Goal: Task Accomplishment & Management: Use online tool/utility

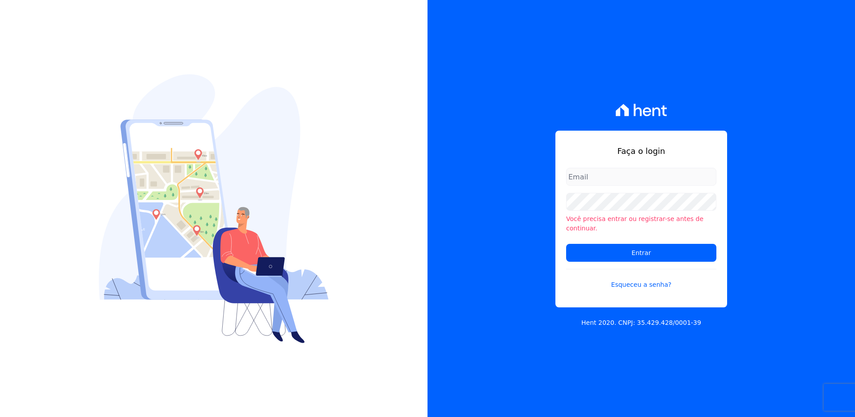
click at [582, 178] on input "email" at bounding box center [641, 177] width 150 height 18
type input "monica.kurose@e-arke.com"
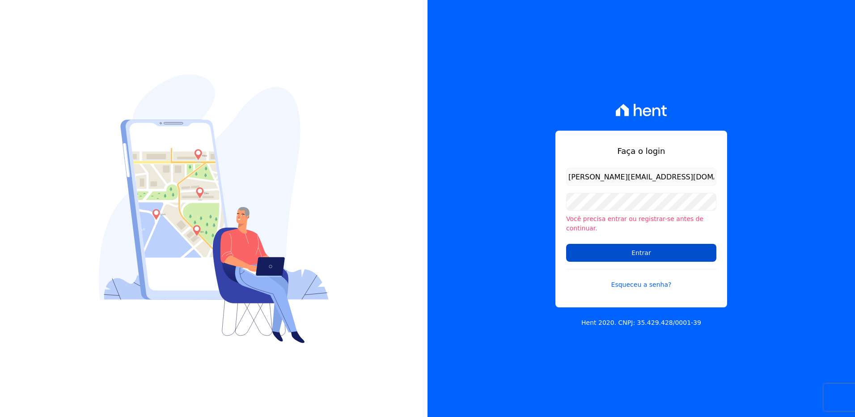
click at [606, 246] on input "Entrar" at bounding box center [641, 253] width 150 height 18
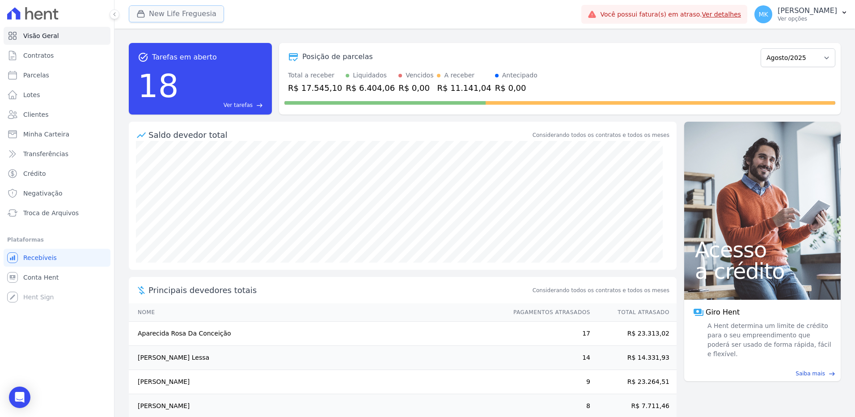
click at [173, 14] on button "New Life Freguesia" at bounding box center [176, 13] width 95 height 17
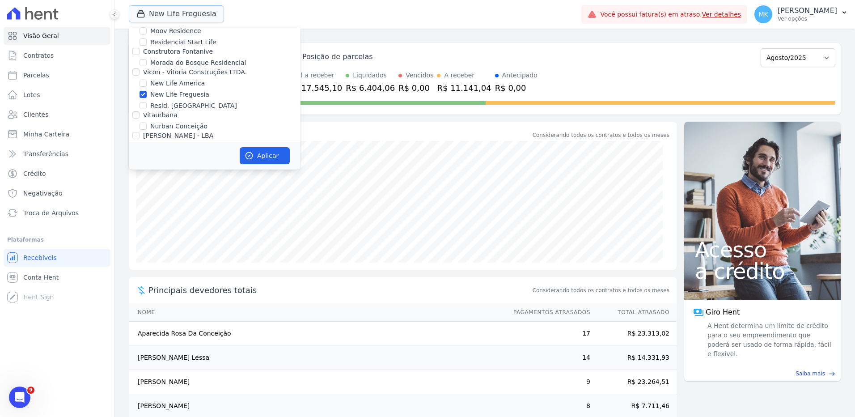
scroll to position [3495, 0]
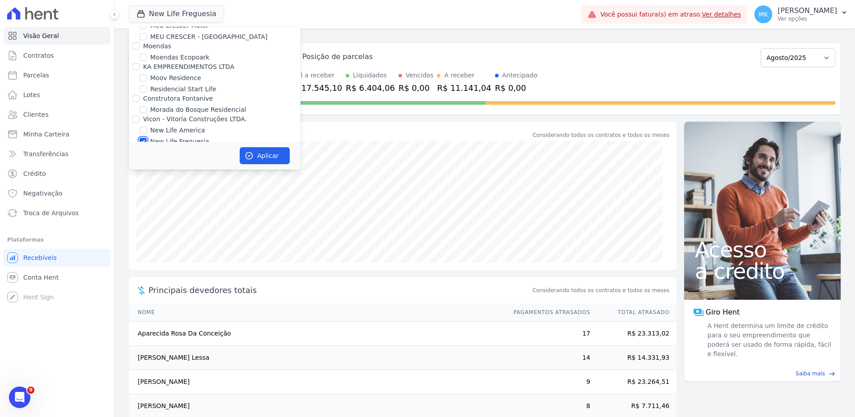
click at [146, 138] on input "New Life Freguesia" at bounding box center [143, 141] width 7 height 7
checkbox input "false"
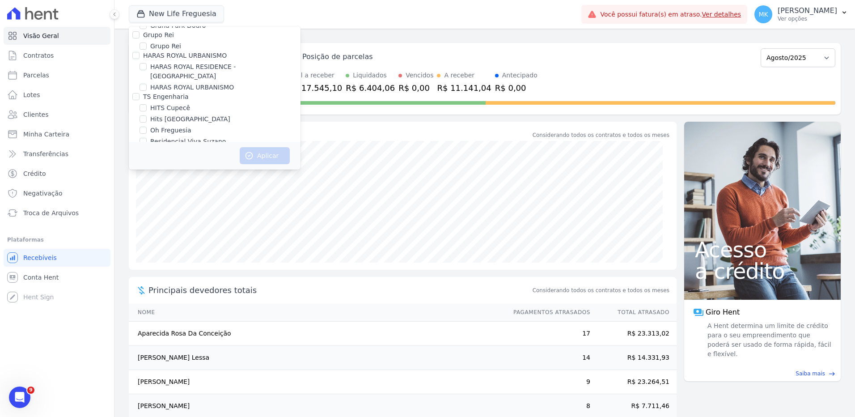
scroll to position [2540, 0]
click at [143, 86] on input "HARAS ROYAL RESIDENCE - [GEOGRAPHIC_DATA]" at bounding box center [143, 89] width 7 height 7
checkbox input "true"
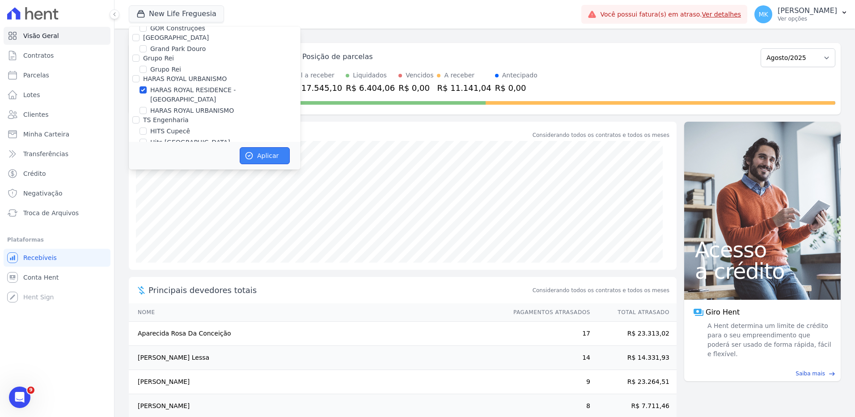
click at [261, 153] on button "Aplicar" at bounding box center [265, 155] width 50 height 17
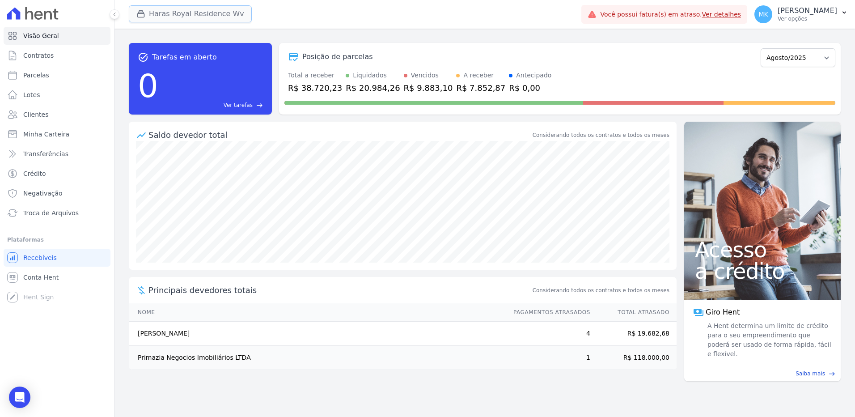
click at [186, 13] on button "Haras Royal Residence Wv" at bounding box center [190, 13] width 123 height 17
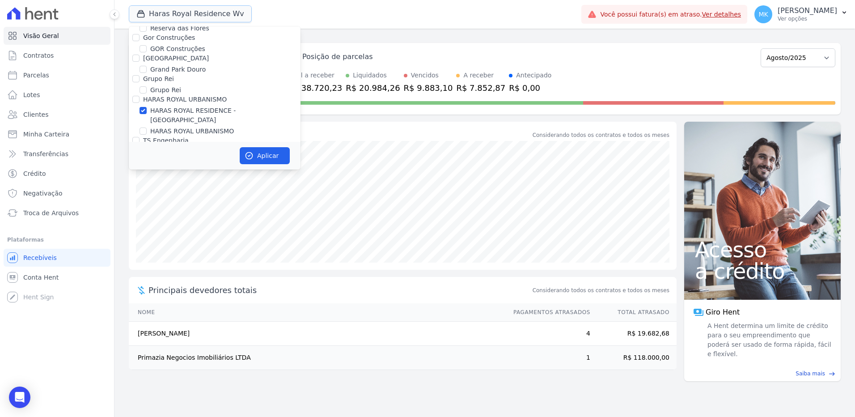
scroll to position [2496, 0]
drag, startPoint x: 144, startPoint y: 105, endPoint x: 141, endPoint y: 113, distance: 8.6
click at [144, 130] on input "HARAS ROYAL RESIDENCE - [GEOGRAPHIC_DATA]" at bounding box center [143, 133] width 7 height 7
checkbox input "false"
click at [141, 151] on input "HARAS ROYAL URBANISMO" at bounding box center [143, 154] width 7 height 7
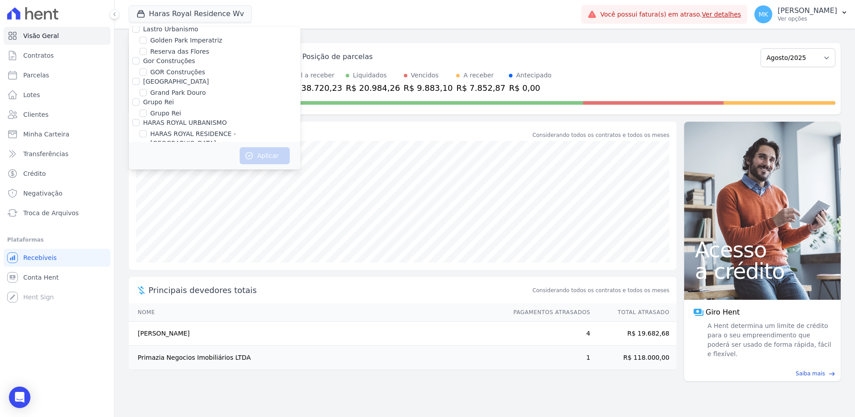
checkbox input "true"
click at [260, 155] on button "Aplicar" at bounding box center [265, 155] width 50 height 17
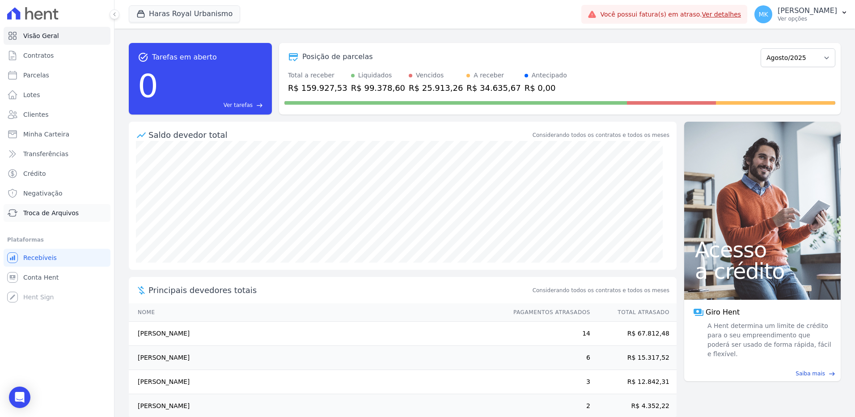
click at [70, 214] on span "Troca de Arquivos" at bounding box center [50, 212] width 55 height 9
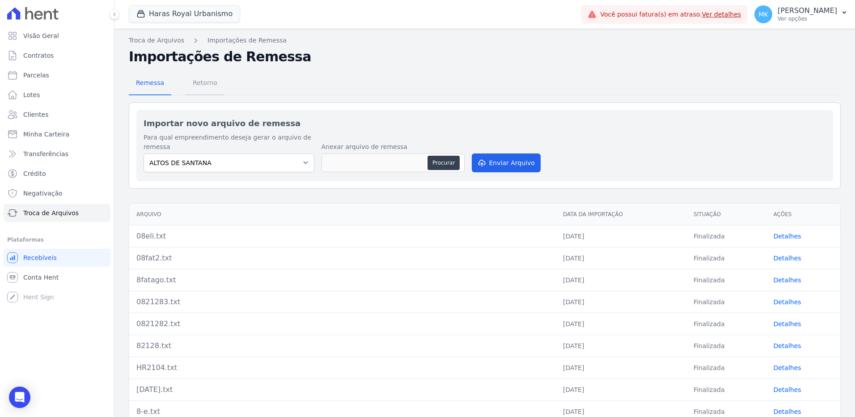
click at [208, 87] on span "Retorno" at bounding box center [204, 83] width 35 height 18
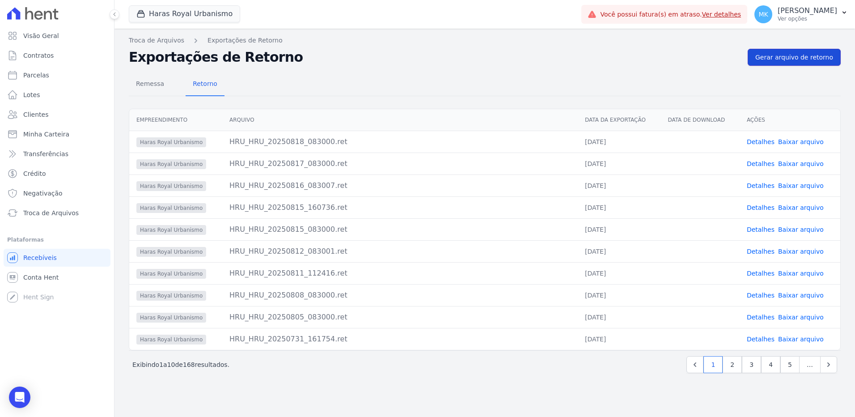
click at [827, 56] on span "Gerar arquivo de retorno" at bounding box center [794, 57] width 78 height 9
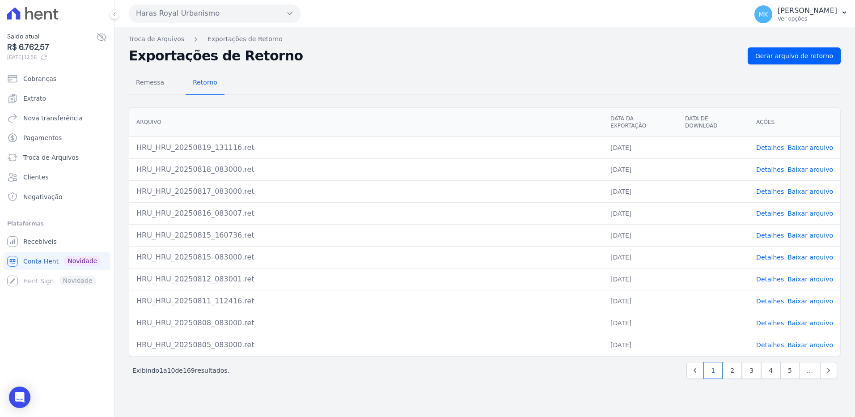
click at [797, 144] on link "Baixar arquivo" at bounding box center [811, 147] width 46 height 7
click at [43, 75] on span "Cobranças" at bounding box center [39, 78] width 33 height 9
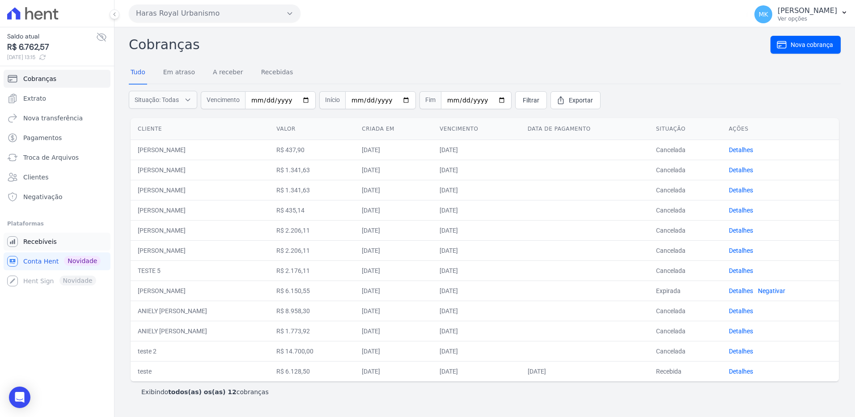
click at [22, 241] on link "Recebíveis" at bounding box center [57, 242] width 107 height 18
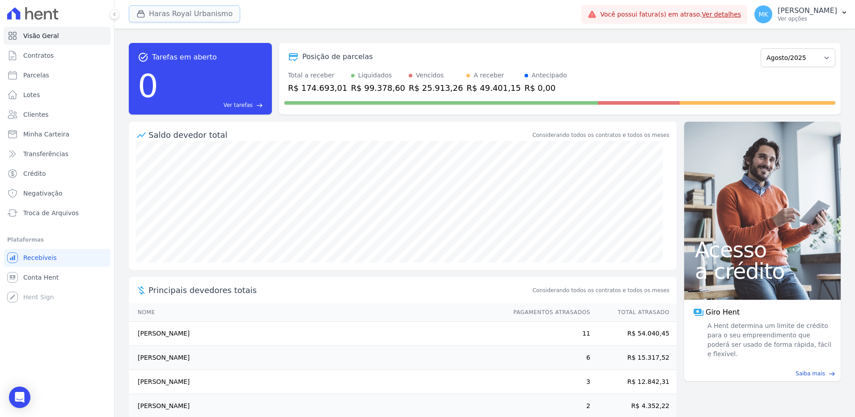
click at [168, 13] on button "Haras Royal Urbanismo" at bounding box center [184, 13] width 111 height 17
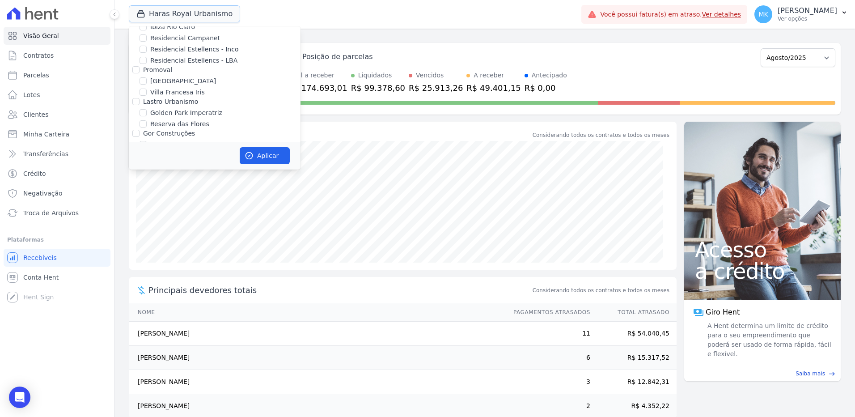
scroll to position [2540, 0]
click at [144, 107] on input "HARAS ROYAL URBANISMO" at bounding box center [143, 110] width 7 height 7
checkbox input "false"
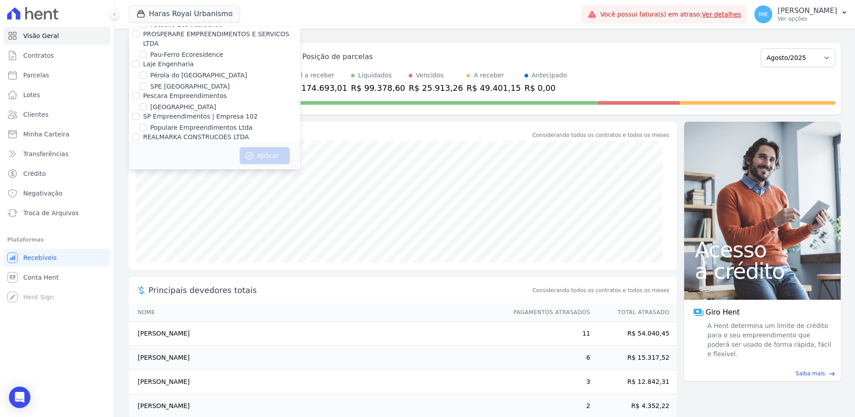
scroll to position [4008, 0]
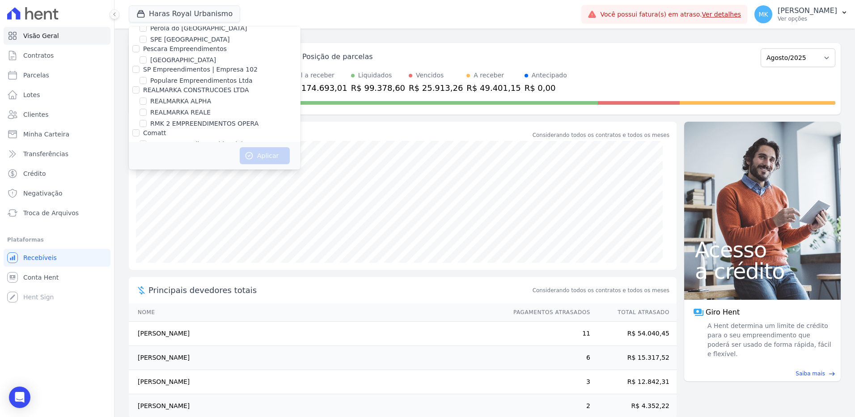
click at [134, 150] on input "Reserva Vale dos Ipes Empreendimento" at bounding box center [135, 153] width 7 height 7
checkbox input "true"
click at [265, 155] on button "Aplicar" at bounding box center [265, 155] width 50 height 17
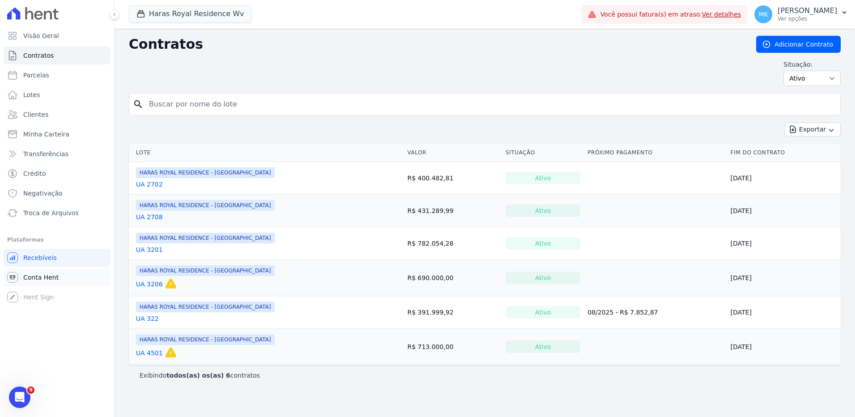
click at [32, 273] on span "Conta Hent" at bounding box center [40, 277] width 35 height 9
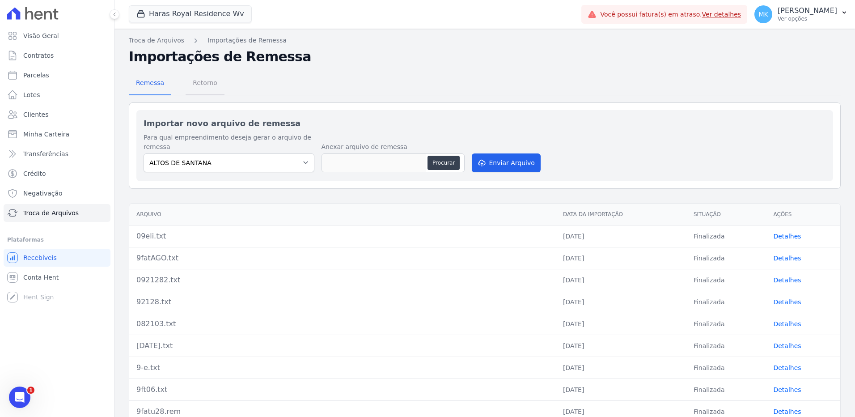
click at [203, 82] on span "Retorno" at bounding box center [204, 83] width 35 height 18
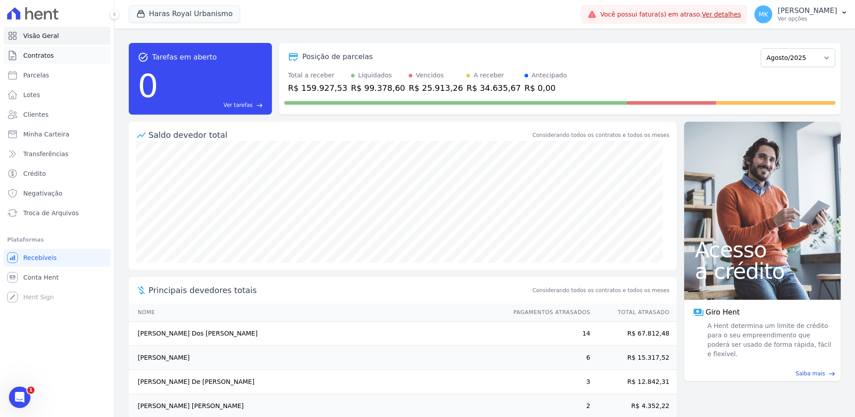
click at [32, 56] on span "Contratos" at bounding box center [38, 55] width 30 height 9
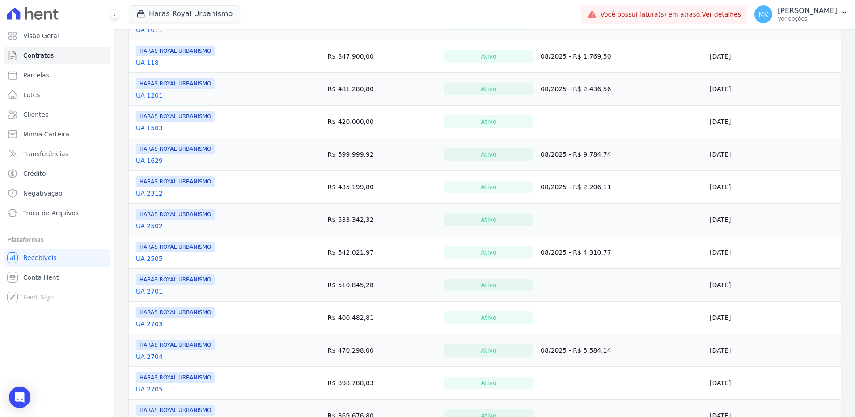
scroll to position [268, 0]
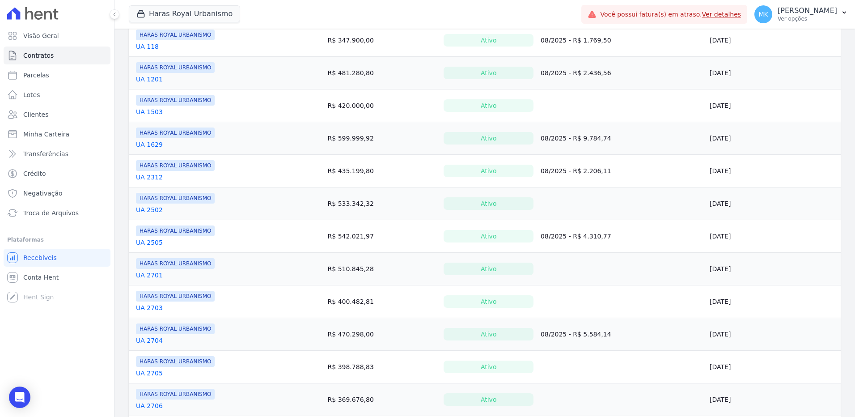
click at [158, 308] on link "UA 2703" at bounding box center [149, 307] width 27 height 9
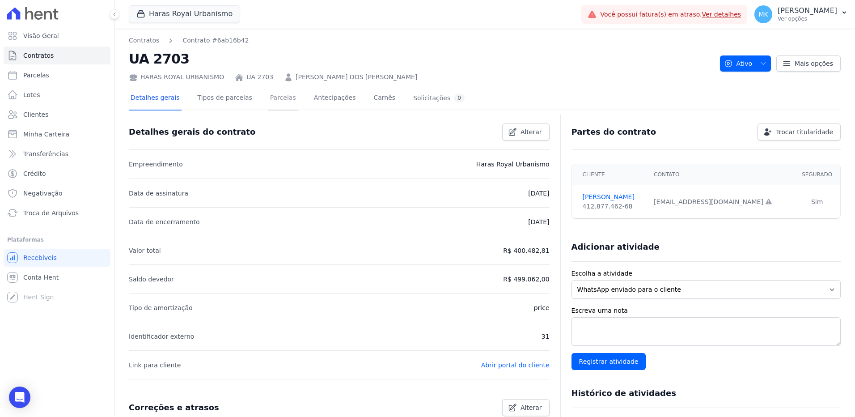
click at [270, 97] on link "Parcelas" at bounding box center [283, 99] width 30 height 24
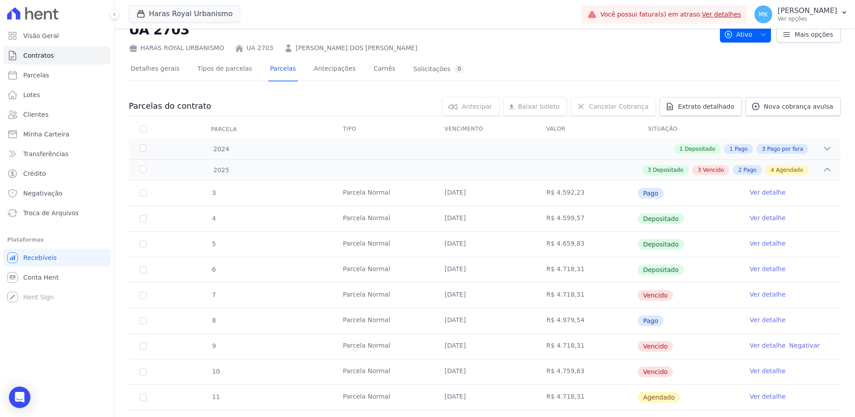
scroll to position [45, 0]
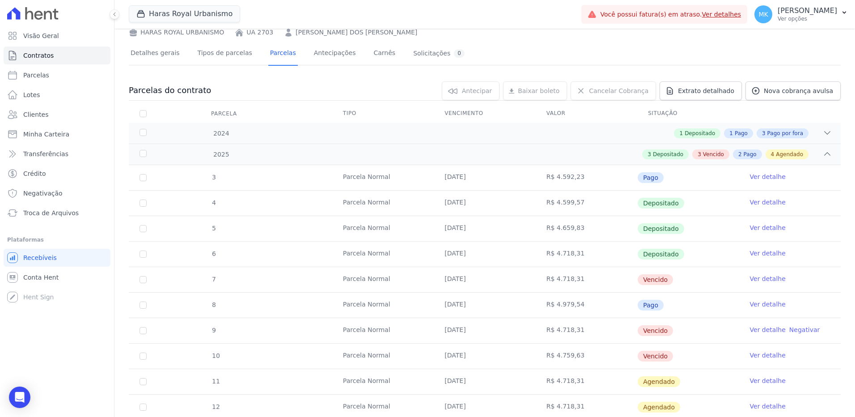
click at [757, 279] on link "Ver detalhe" at bounding box center [768, 278] width 36 height 9
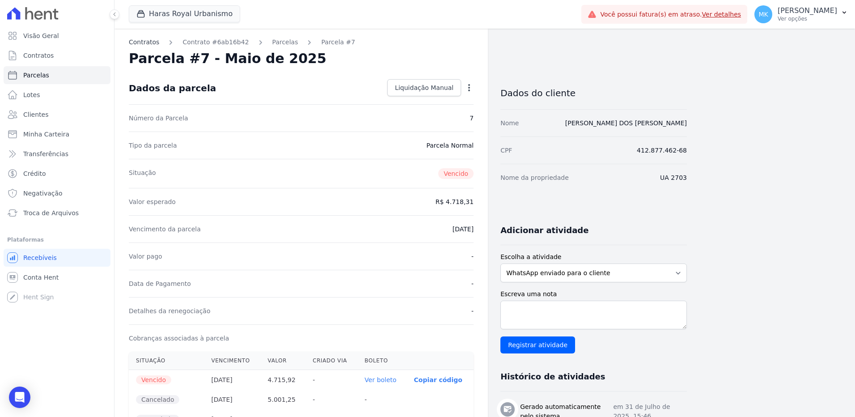
click at [140, 42] on link "Contratos" at bounding box center [144, 42] width 30 height 9
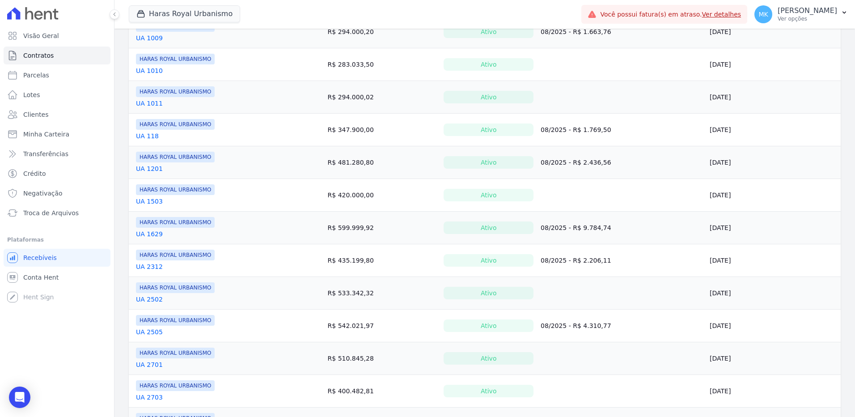
scroll to position [313, 0]
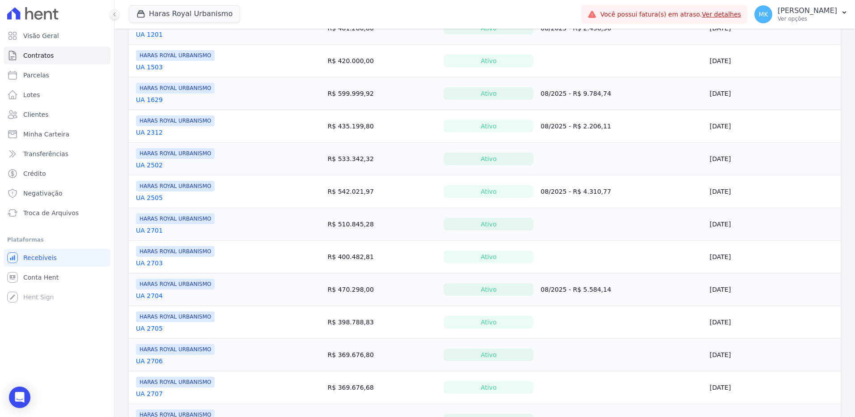
click at [151, 329] on link "UA 2705" at bounding box center [149, 328] width 27 height 9
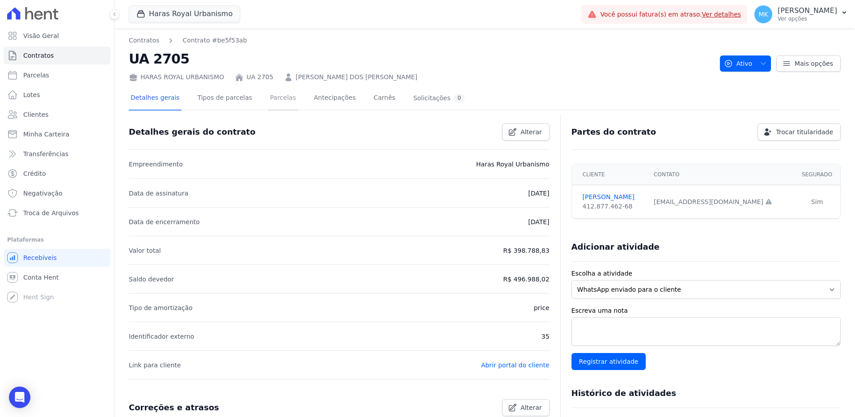
click at [268, 96] on link "Parcelas" at bounding box center [283, 99] width 30 height 24
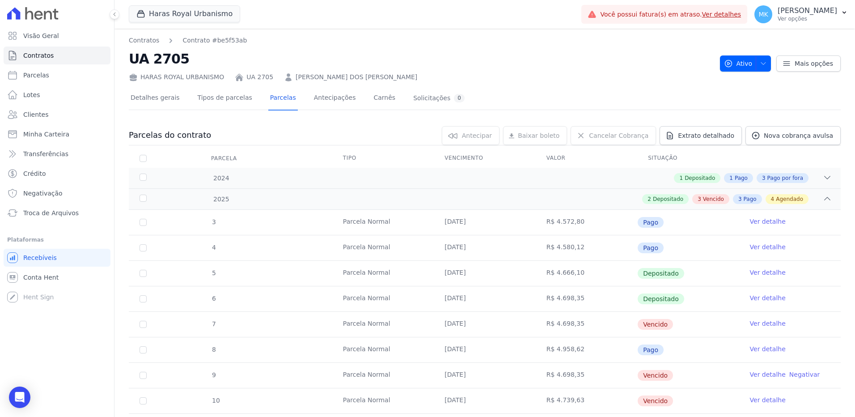
click at [769, 322] on link "Ver detalhe" at bounding box center [768, 323] width 36 height 9
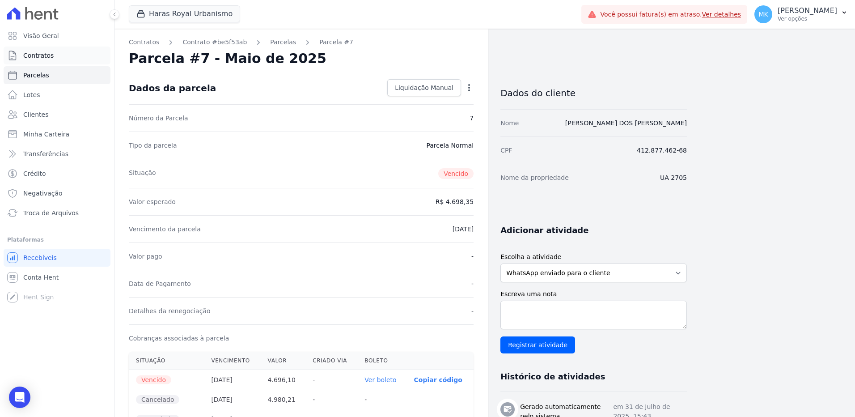
click at [36, 56] on span "Contratos" at bounding box center [38, 55] width 30 height 9
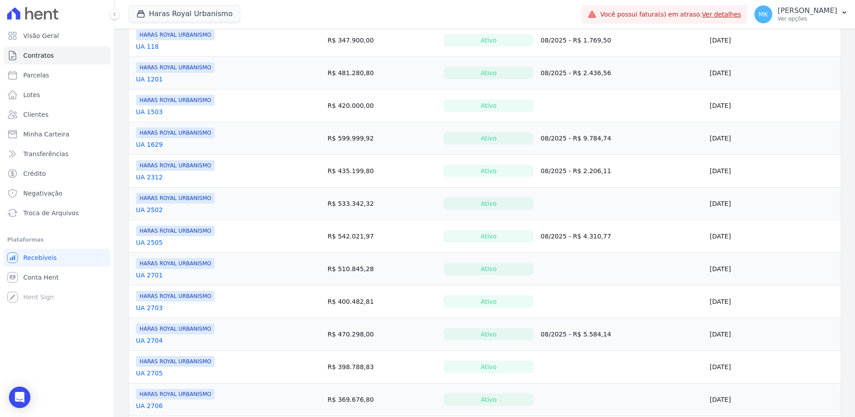
scroll to position [358, 0]
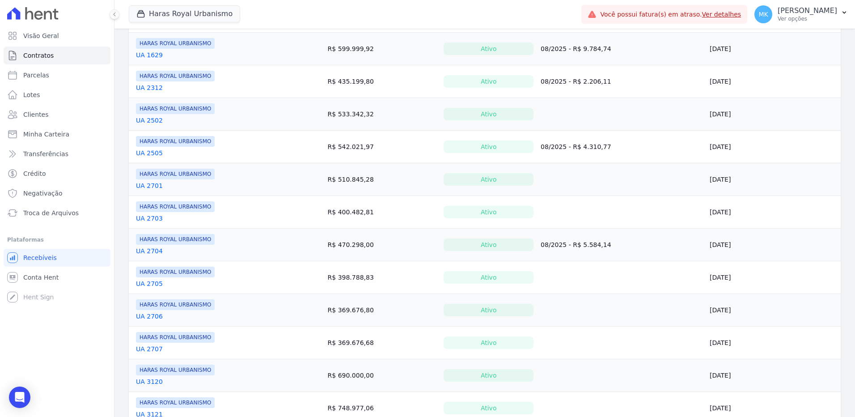
click at [155, 315] on link "UA 2706" at bounding box center [149, 316] width 27 height 9
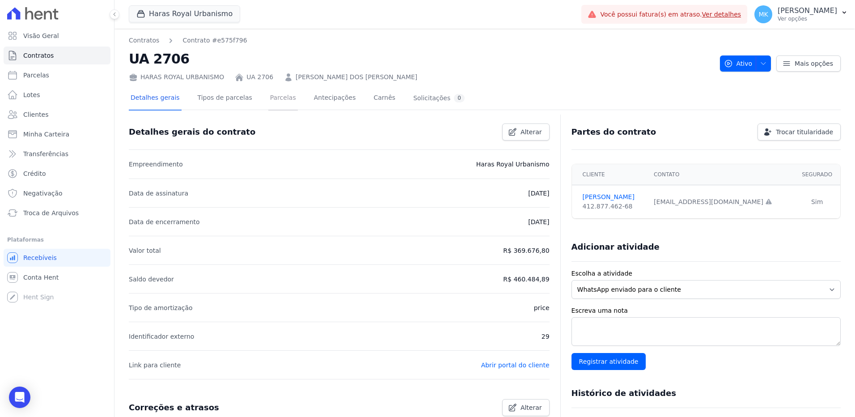
click at [274, 95] on link "Parcelas" at bounding box center [283, 99] width 30 height 24
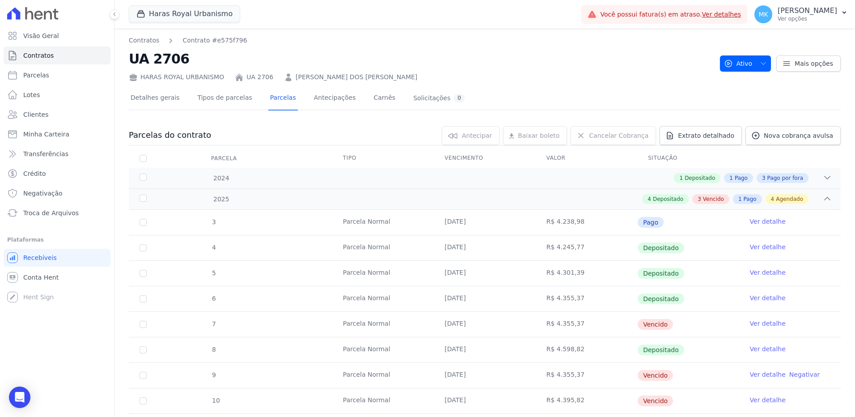
scroll to position [45, 0]
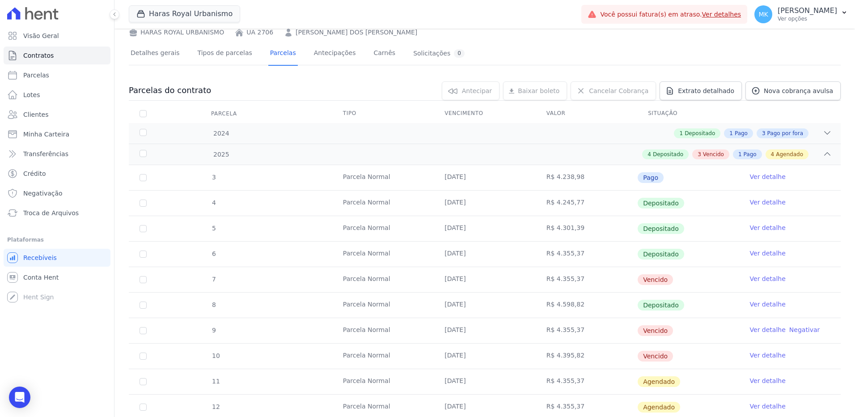
click at [765, 278] on link "Ver detalhe" at bounding box center [768, 278] width 36 height 9
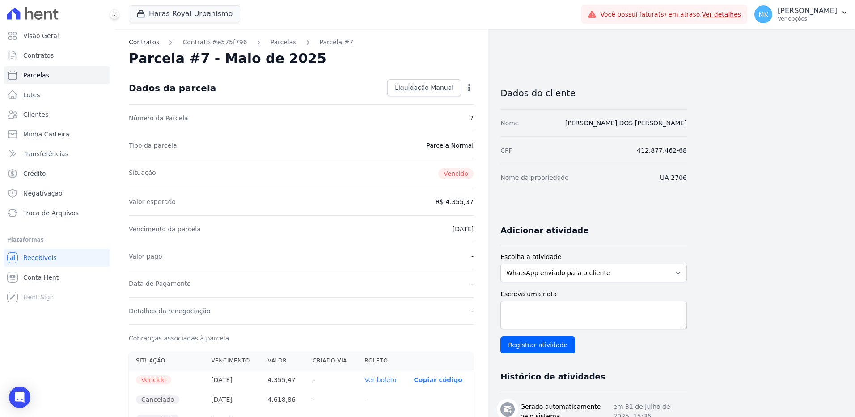
click at [151, 44] on link "Contratos" at bounding box center [144, 42] width 30 height 9
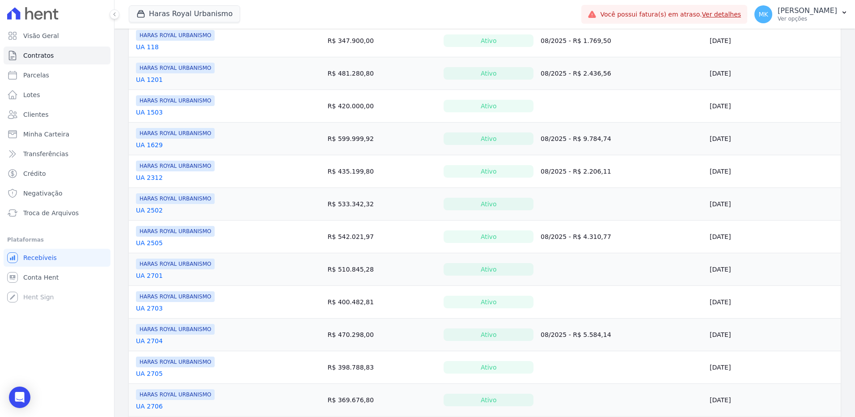
scroll to position [268, 0]
click at [156, 371] on link "UA 2705" at bounding box center [149, 373] width 27 height 9
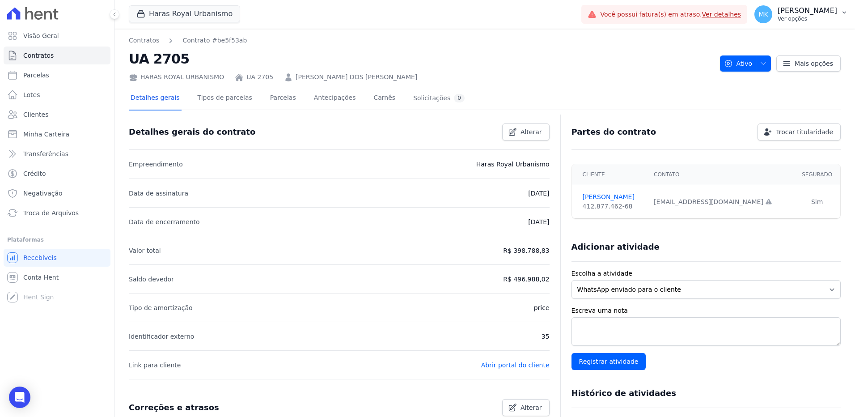
click at [805, 11] on p "[PERSON_NAME]" at bounding box center [807, 10] width 59 height 9
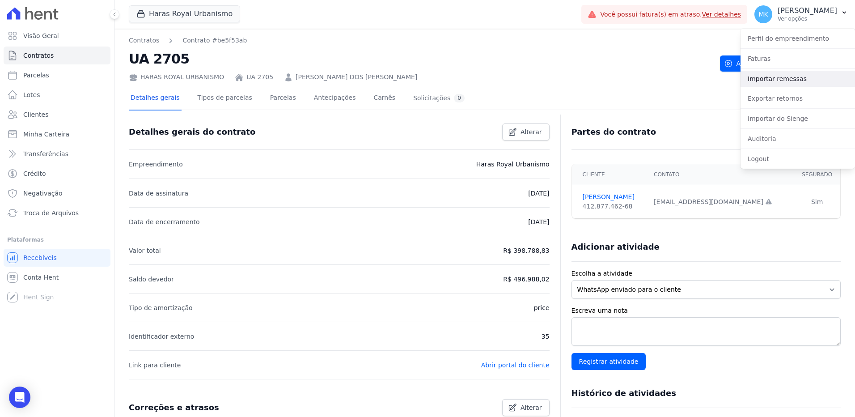
click at [778, 77] on link "Importar remessas" at bounding box center [798, 79] width 115 height 16
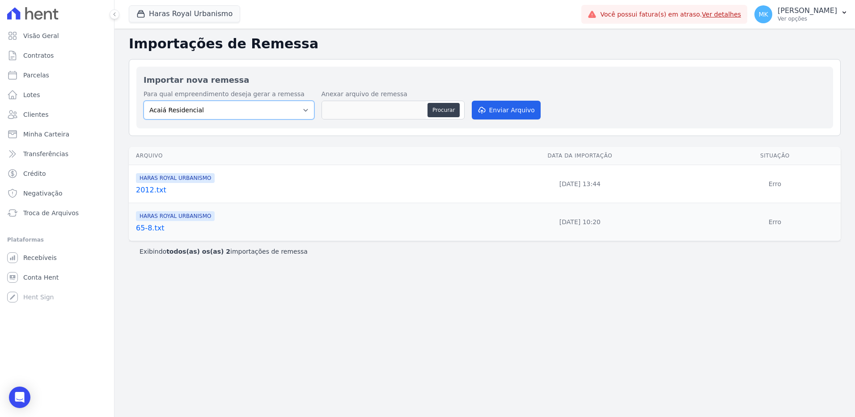
click at [310, 112] on select "Acaiá Residencial Administrativo Agile Pavican São Lourenço - Loteadores Agile …" at bounding box center [229, 110] width 171 height 19
click at [182, 17] on button "Haras Royal Urbanismo" at bounding box center [184, 13] width 111 height 17
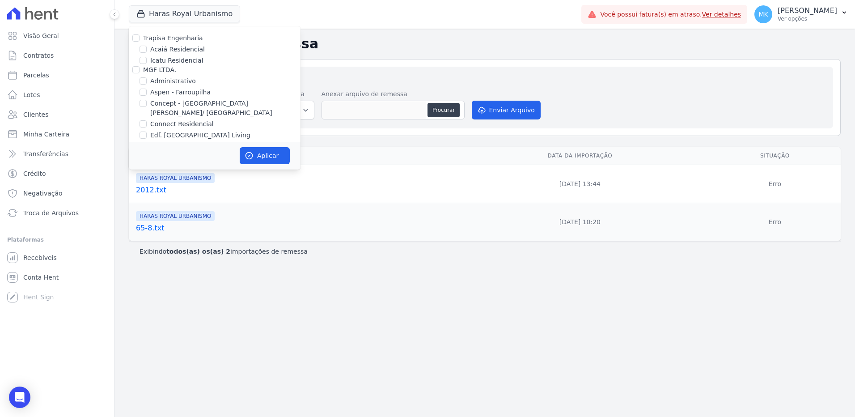
click at [413, 30] on div "Importações de Remessa Importar nova remessa Para qual empreendimento deseja ge…" at bounding box center [485, 223] width 741 height 388
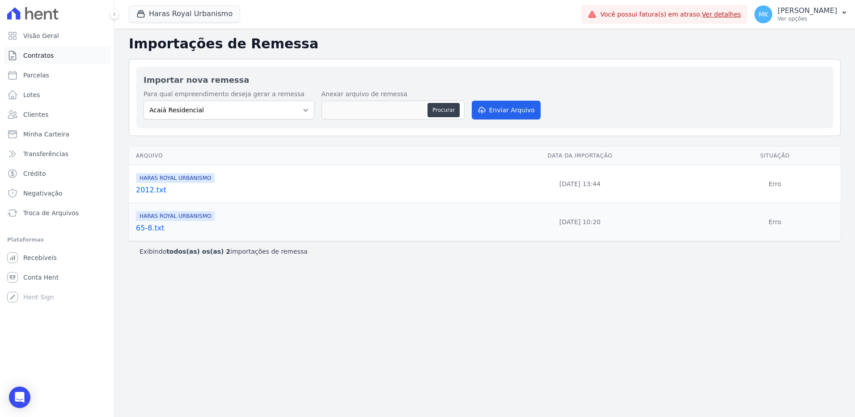
click at [34, 54] on span "Contratos" at bounding box center [38, 55] width 30 height 9
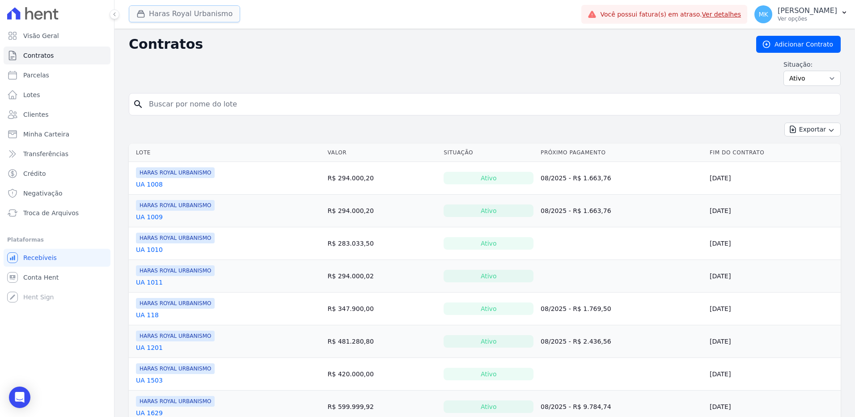
click at [204, 14] on button "Haras Royal Urbanismo" at bounding box center [184, 13] width 111 height 17
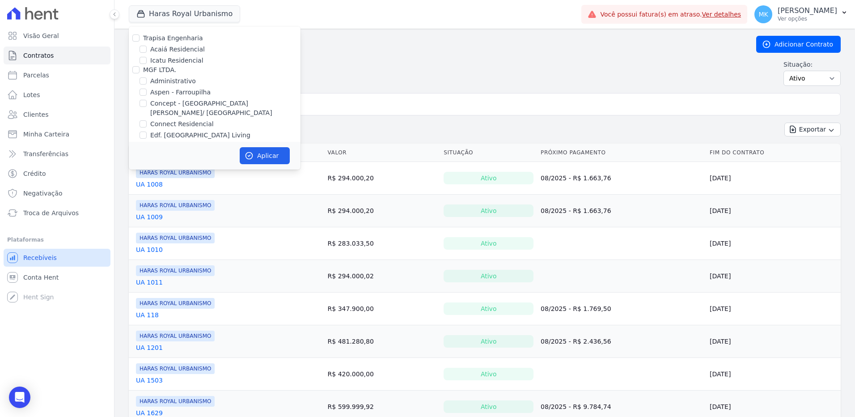
click at [46, 256] on span "Recebíveis" at bounding box center [40, 257] width 34 height 9
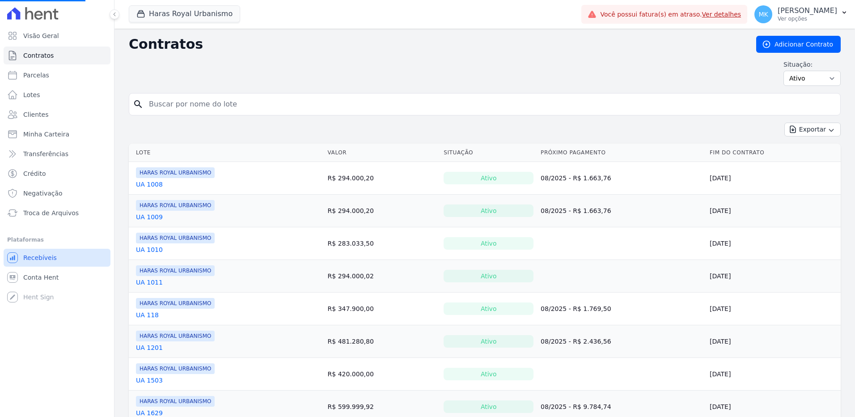
click at [46, 256] on span "Recebíveis" at bounding box center [40, 257] width 34 height 9
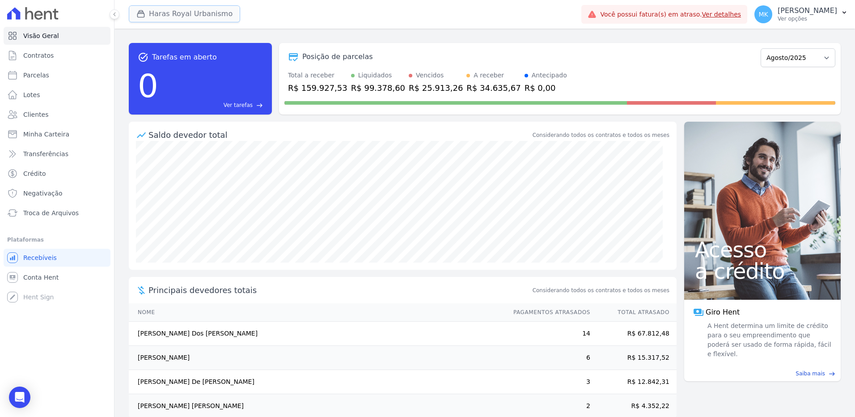
click at [185, 9] on button "Haras Royal Urbanismo" at bounding box center [184, 13] width 111 height 17
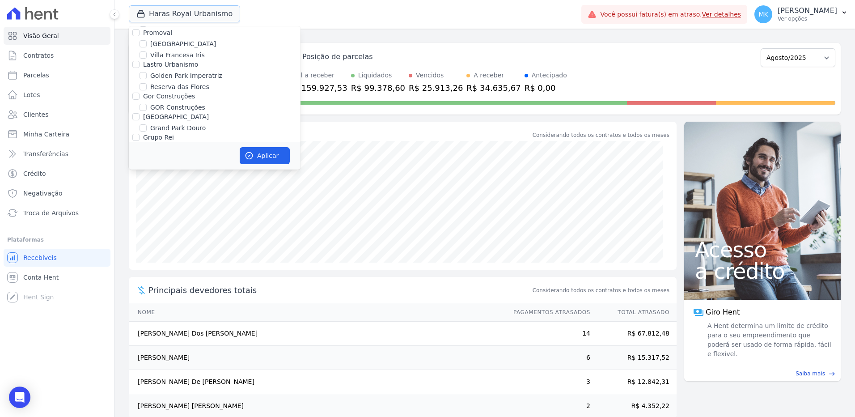
scroll to position [2517, 0]
click at [372, 130] on div "Saldo devedor total" at bounding box center [339, 135] width 382 height 12
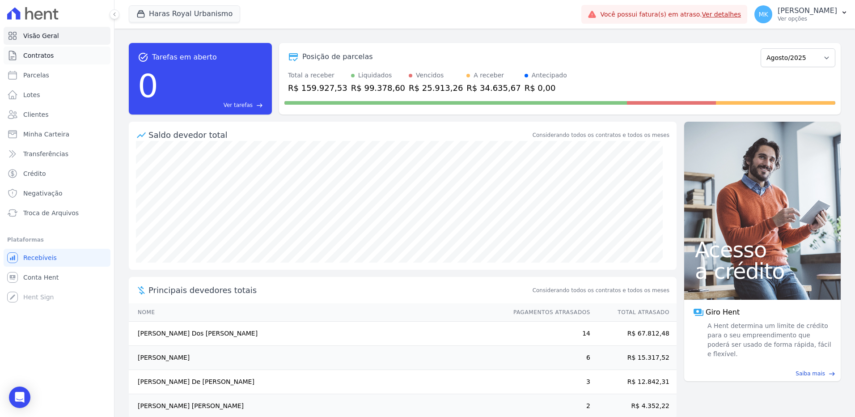
click at [42, 54] on span "Contratos" at bounding box center [38, 55] width 30 height 9
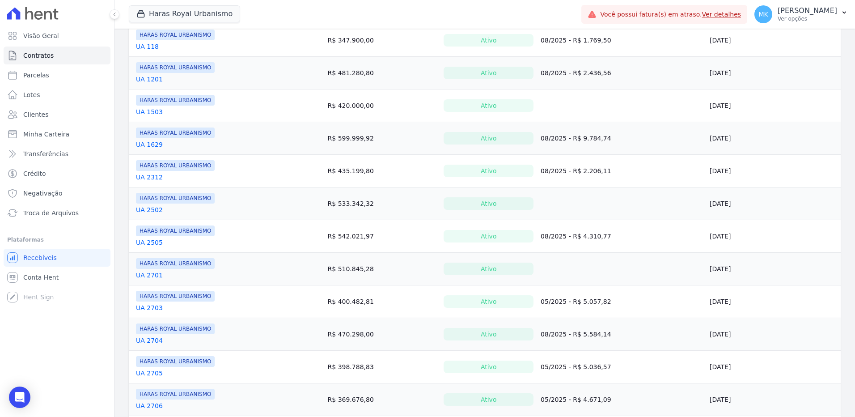
scroll to position [313, 0]
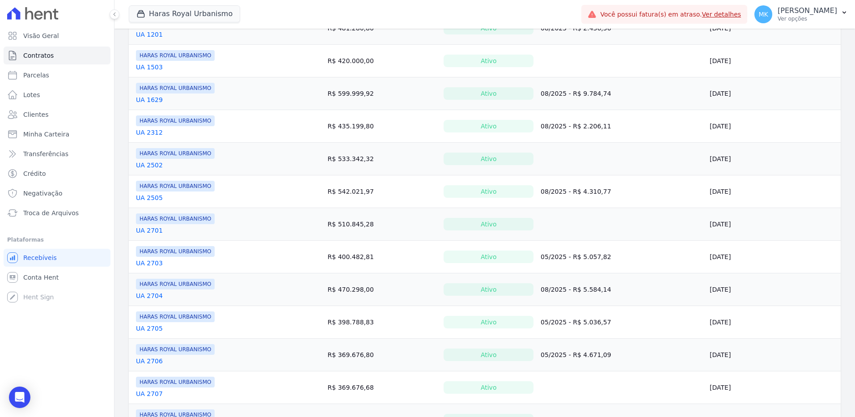
click at [150, 362] on link "UA 2706" at bounding box center [149, 360] width 27 height 9
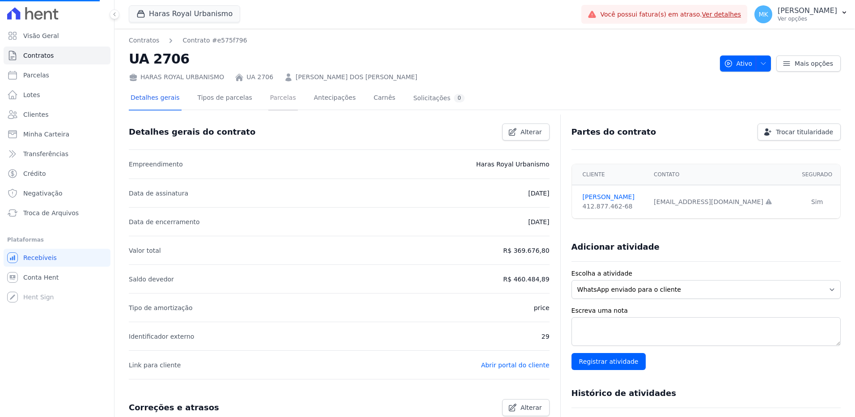
click at [277, 98] on link "Parcelas" at bounding box center [283, 99] width 30 height 24
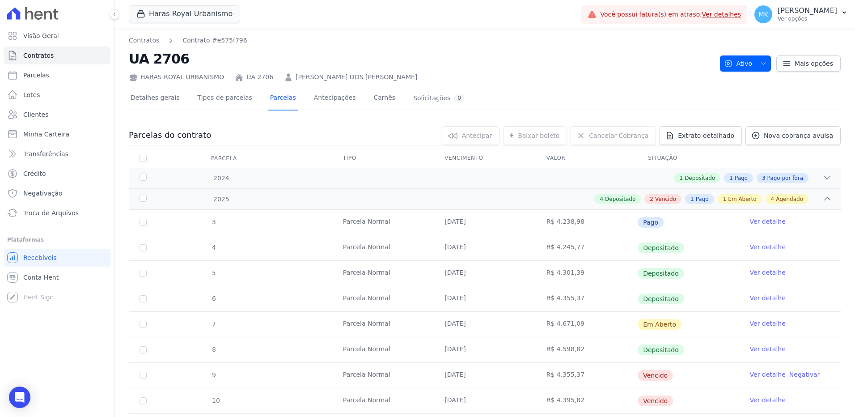
scroll to position [45, 0]
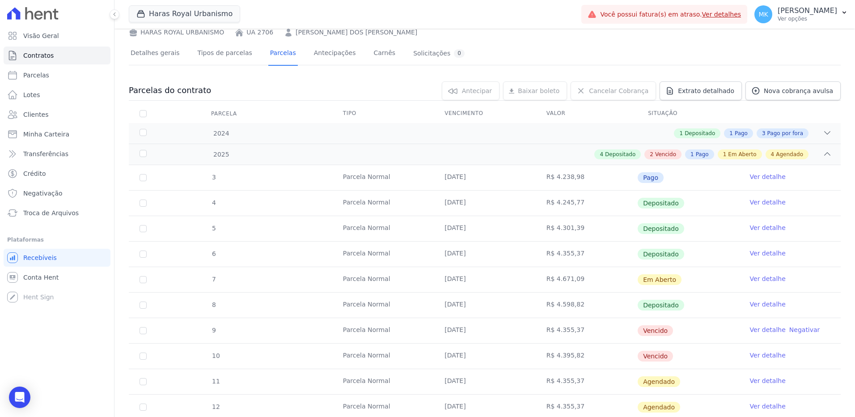
click at [758, 278] on link "Ver detalhe" at bounding box center [768, 278] width 36 height 9
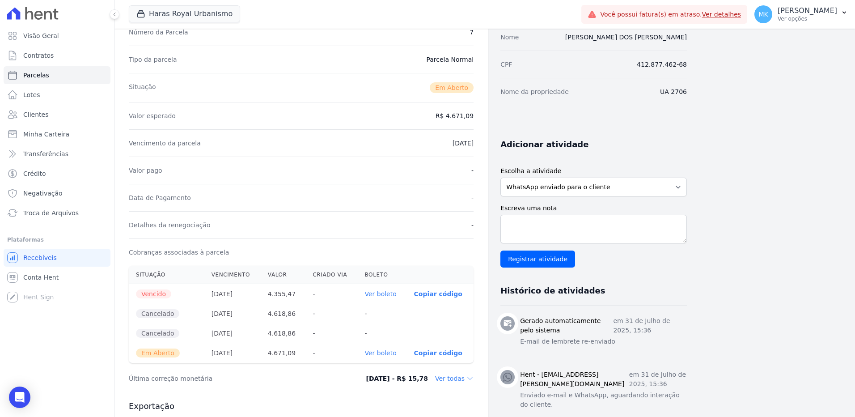
scroll to position [89, 0]
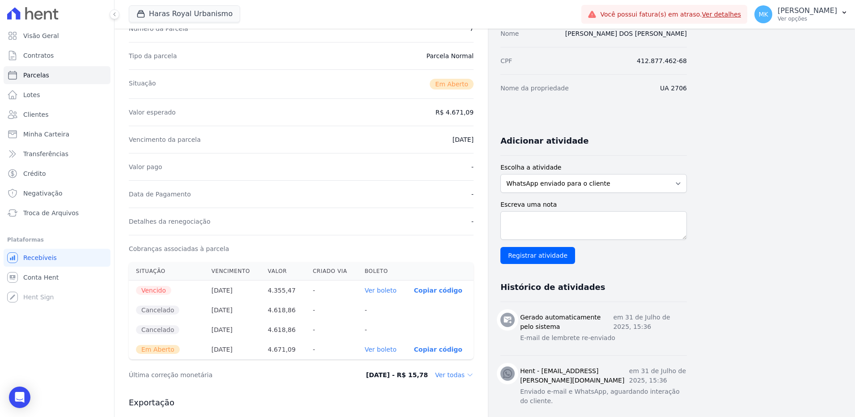
click at [391, 350] on link "Ver boleto" at bounding box center [381, 349] width 32 height 7
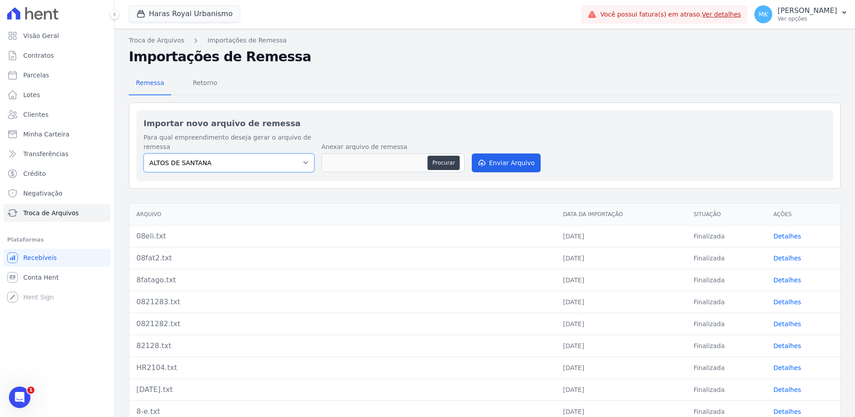
click at [257, 157] on select "[GEOGRAPHIC_DATA] Itaquera Belas Artes Formentor Rio Claro Empreendimentos Imob…" at bounding box center [229, 162] width 171 height 19
select select "a560e636-fc48-440d-a7c4-462896926369"
click at [144, 153] on select "[GEOGRAPHIC_DATA] Itaquera Belas Artes Formentor Rio Claro Empreendimentos Imob…" at bounding box center [229, 162] width 171 height 19
click at [442, 160] on button "Procurar" at bounding box center [444, 163] width 32 height 14
type input "82105.rem"
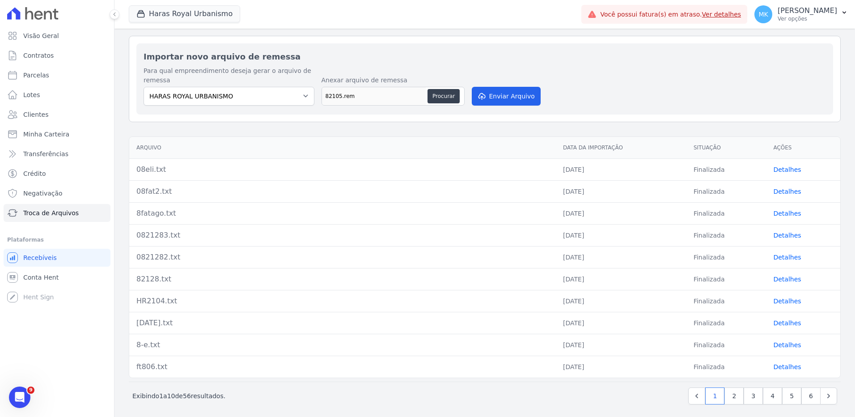
scroll to position [70, 0]
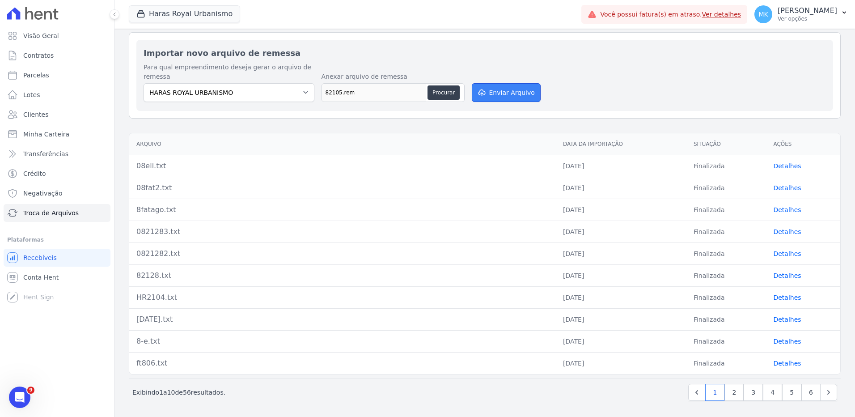
click at [509, 96] on button "Enviar Arquivo" at bounding box center [506, 92] width 69 height 19
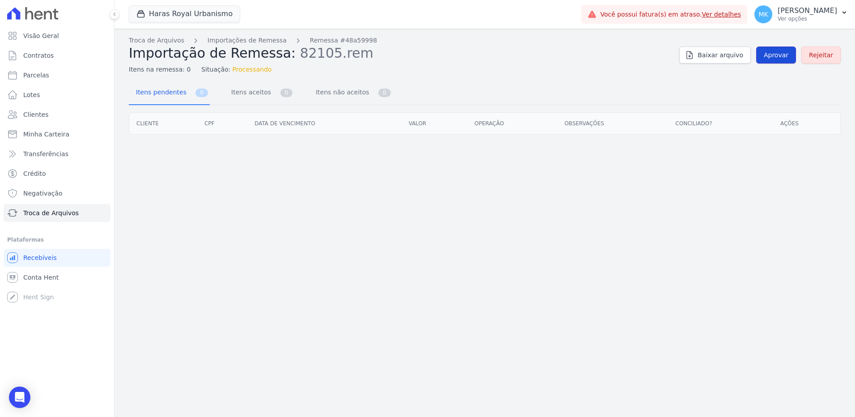
click at [780, 57] on span "Aprovar" at bounding box center [776, 55] width 25 height 9
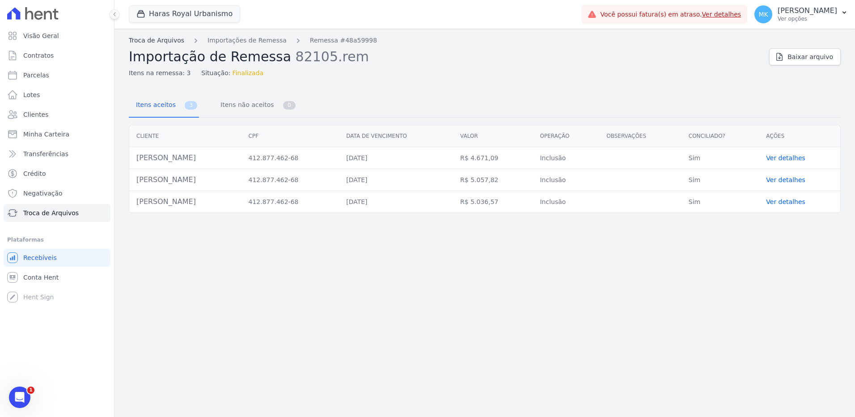
click at [173, 41] on link "Troca de Arquivos" at bounding box center [156, 40] width 55 height 9
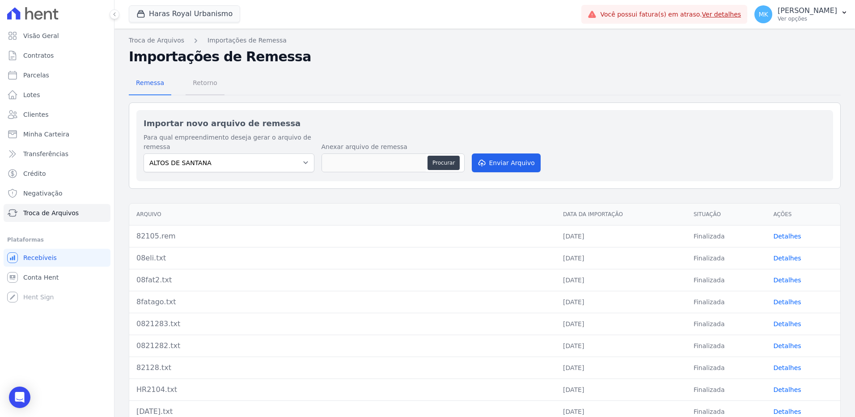
click at [205, 84] on span "Retorno" at bounding box center [204, 83] width 35 height 18
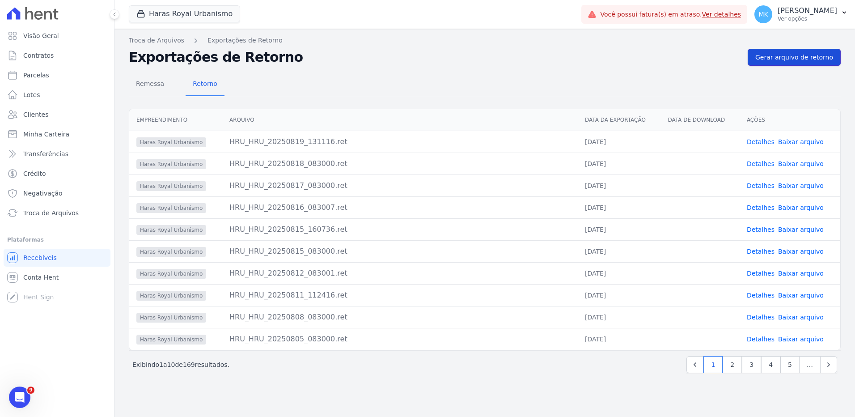
click at [786, 52] on link "Gerar arquivo de retorno" at bounding box center [794, 57] width 93 height 17
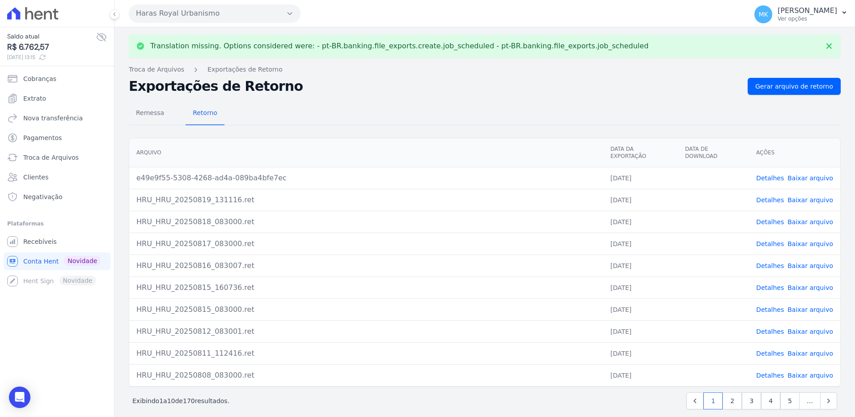
click at [801, 174] on link "Baixar arquivo" at bounding box center [811, 177] width 46 height 7
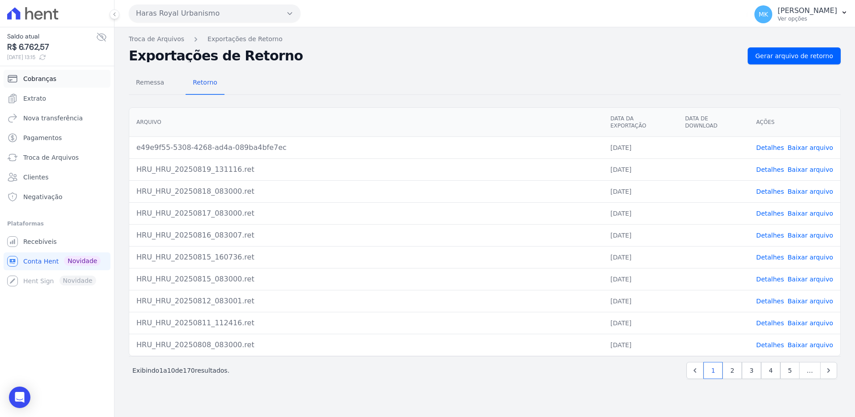
click at [41, 76] on span "Cobranças" at bounding box center [39, 78] width 33 height 9
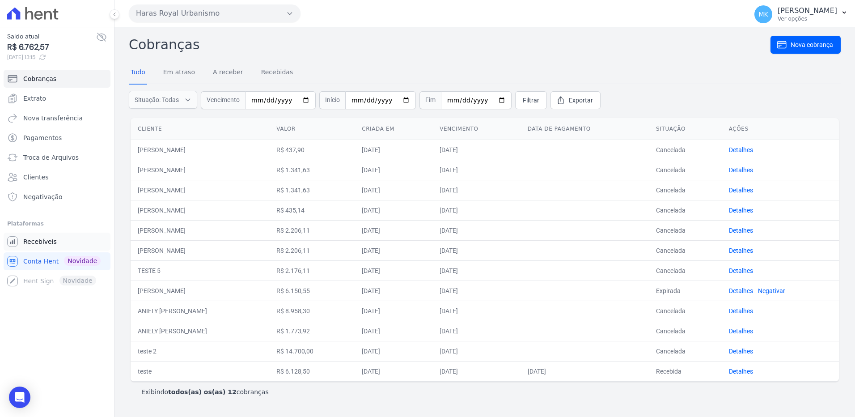
click at [44, 240] on span "Recebíveis" at bounding box center [40, 241] width 34 height 9
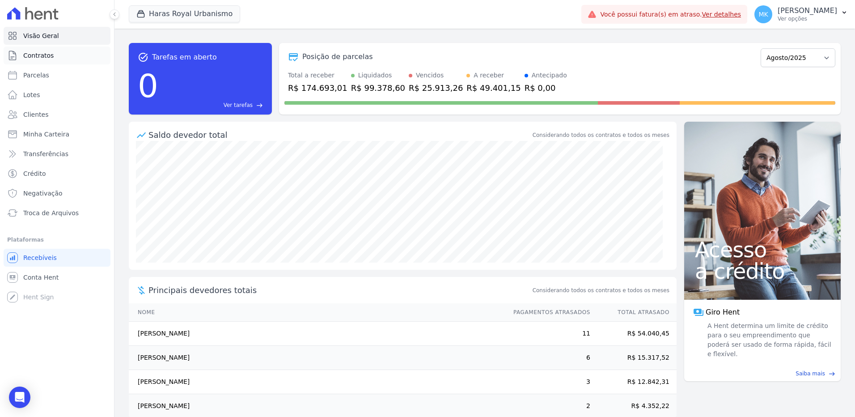
click at [38, 54] on span "Contratos" at bounding box center [38, 55] width 30 height 9
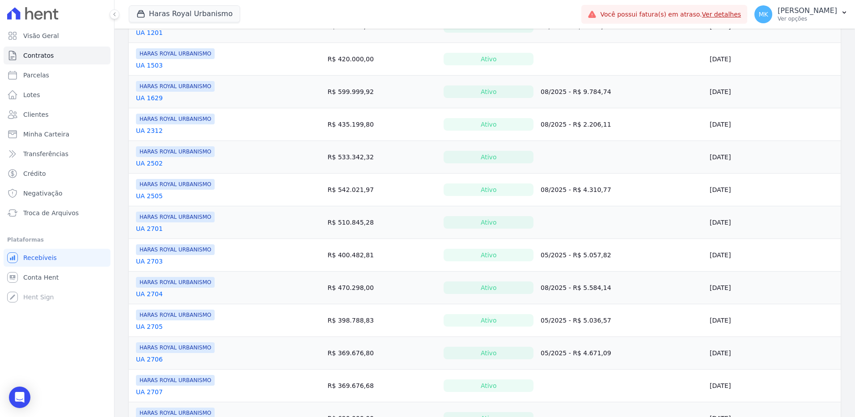
scroll to position [358, 0]
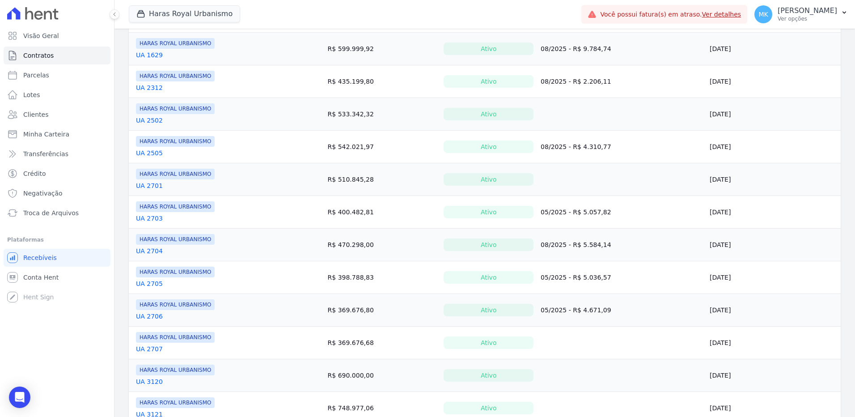
click at [147, 283] on link "UA 2705" at bounding box center [149, 283] width 27 height 9
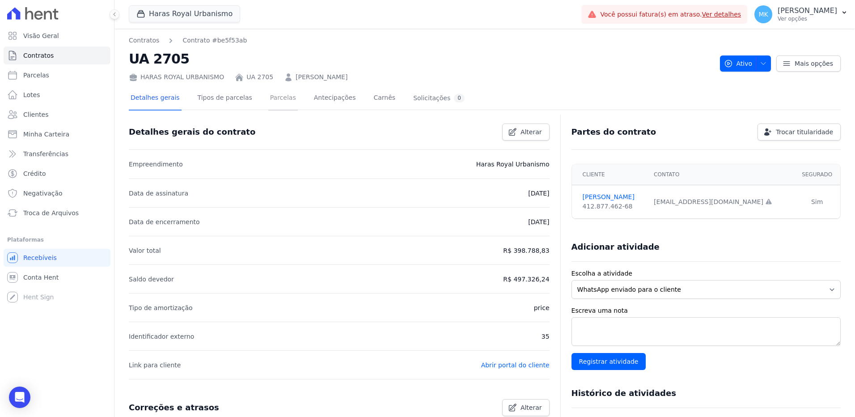
click at [271, 99] on link "Parcelas" at bounding box center [283, 99] width 30 height 24
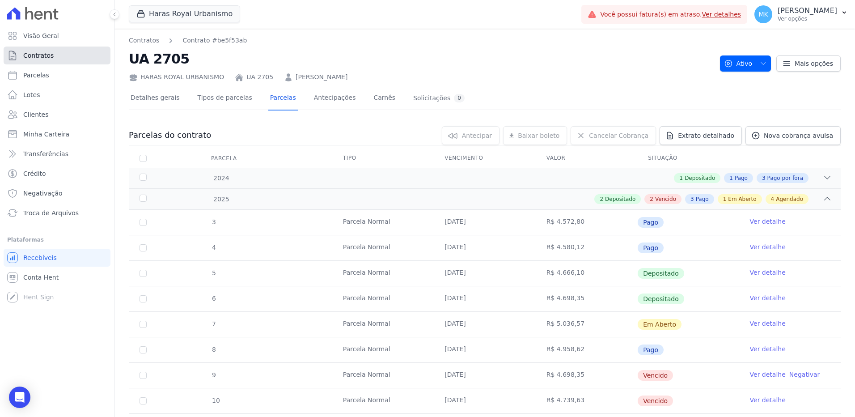
click at [34, 54] on span "Contratos" at bounding box center [38, 55] width 30 height 9
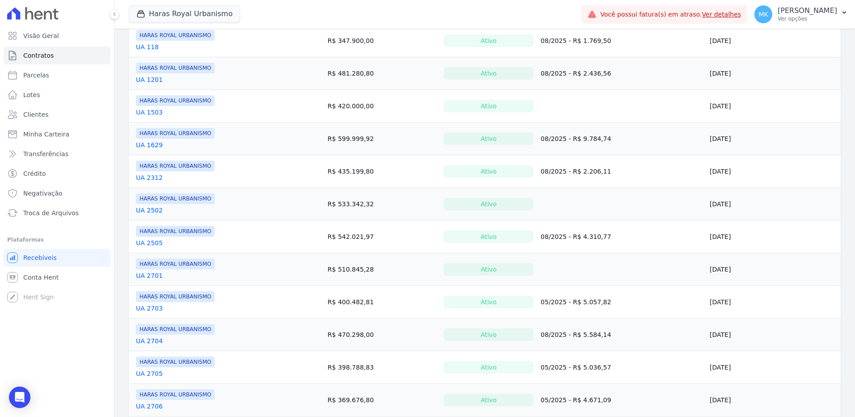
scroll to position [268, 0]
click at [150, 308] on link "UA 2703" at bounding box center [149, 307] width 27 height 9
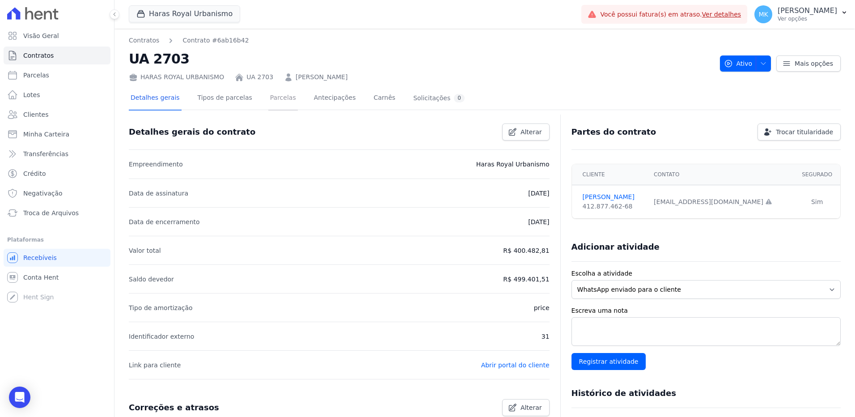
click at [268, 98] on link "Parcelas" at bounding box center [283, 99] width 30 height 24
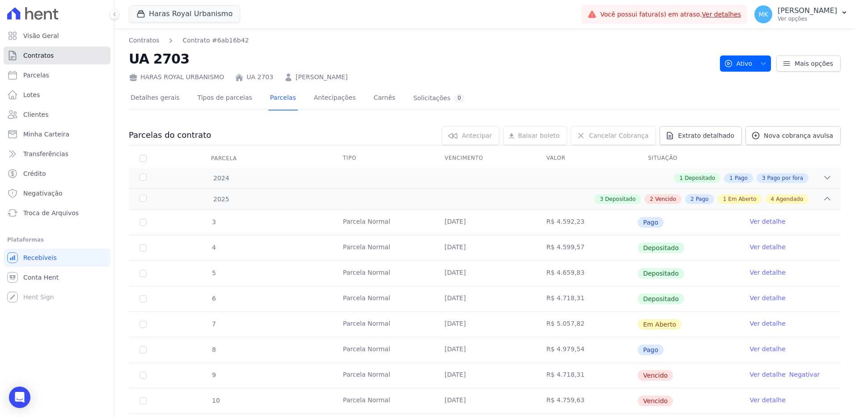
click at [35, 56] on span "Contratos" at bounding box center [38, 55] width 30 height 9
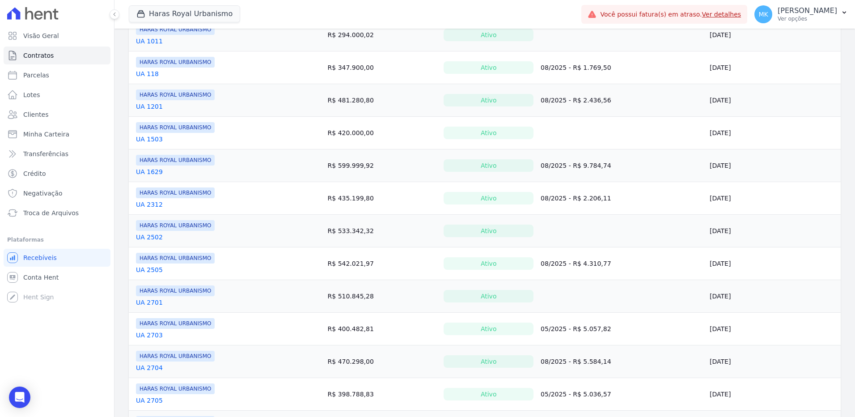
scroll to position [313, 0]
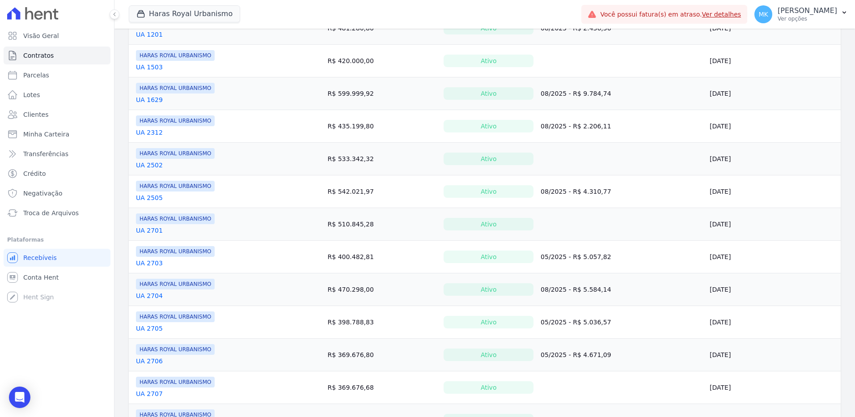
click at [144, 294] on link "UA 2704" at bounding box center [149, 295] width 27 height 9
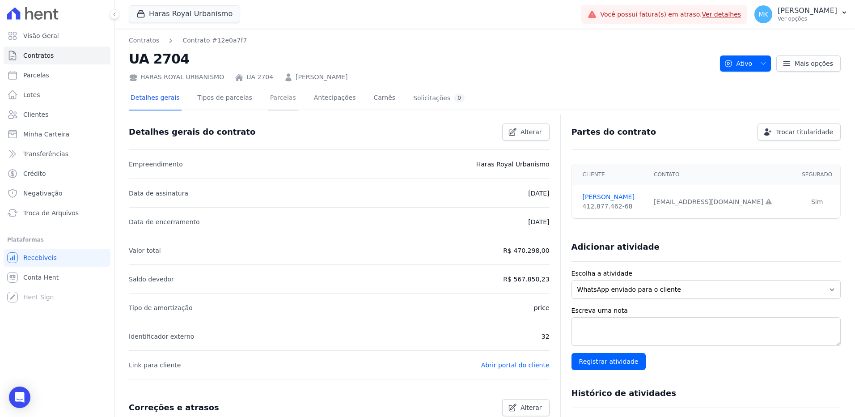
click at [271, 99] on link "Parcelas" at bounding box center [283, 99] width 30 height 24
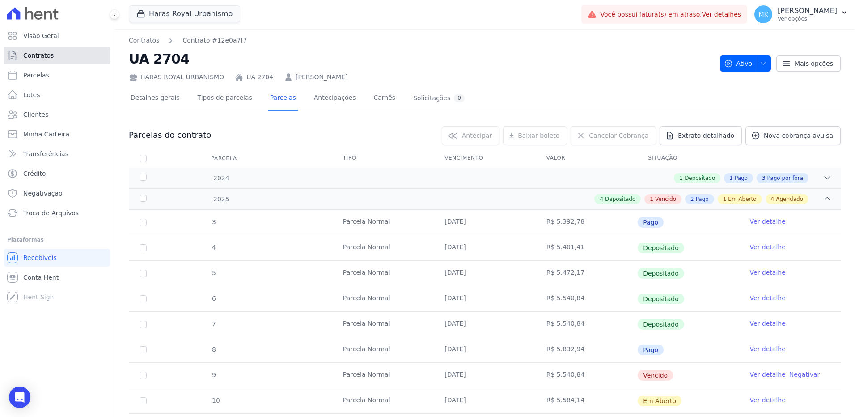
click at [37, 56] on span "Contratos" at bounding box center [38, 55] width 30 height 9
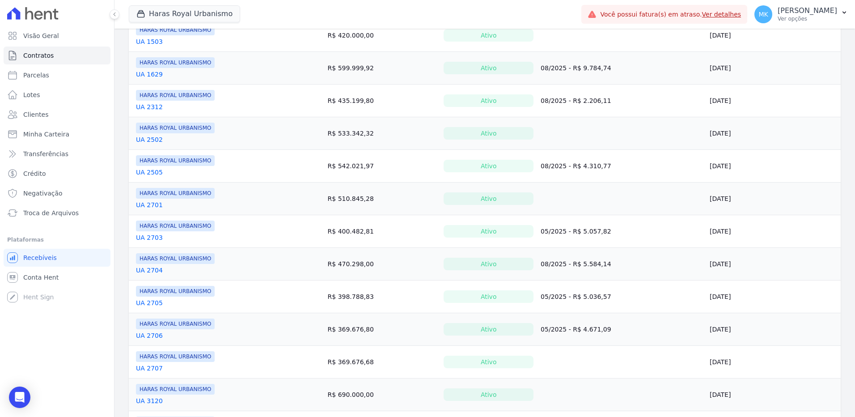
scroll to position [403, 0]
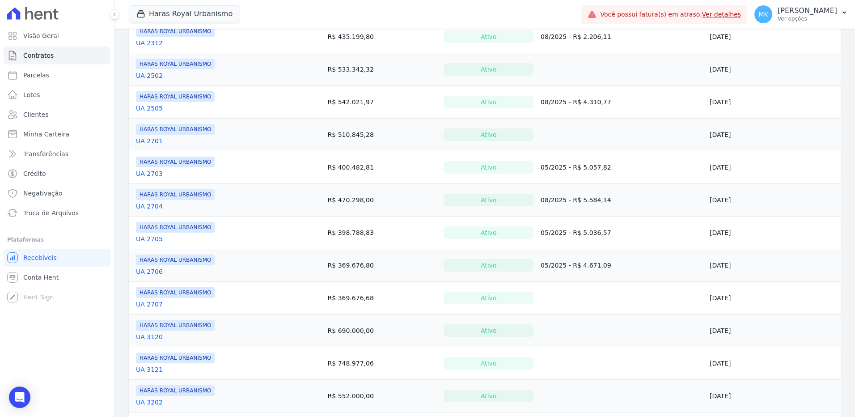
click at [153, 172] on link "UA 2703" at bounding box center [149, 173] width 27 height 9
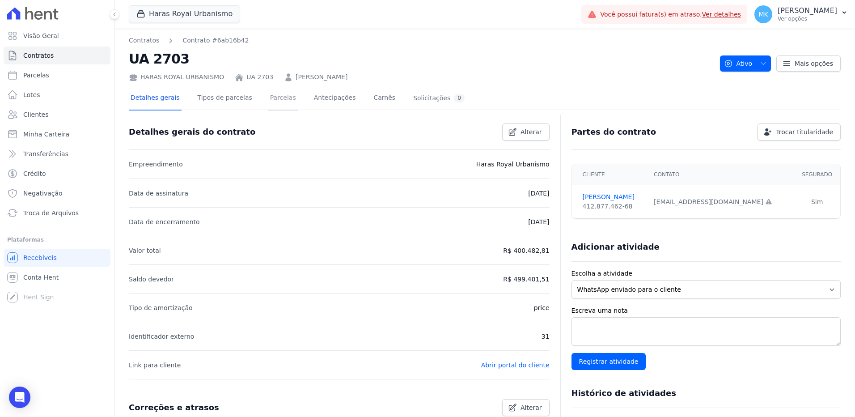
click at [268, 99] on link "Parcelas" at bounding box center [283, 99] width 30 height 24
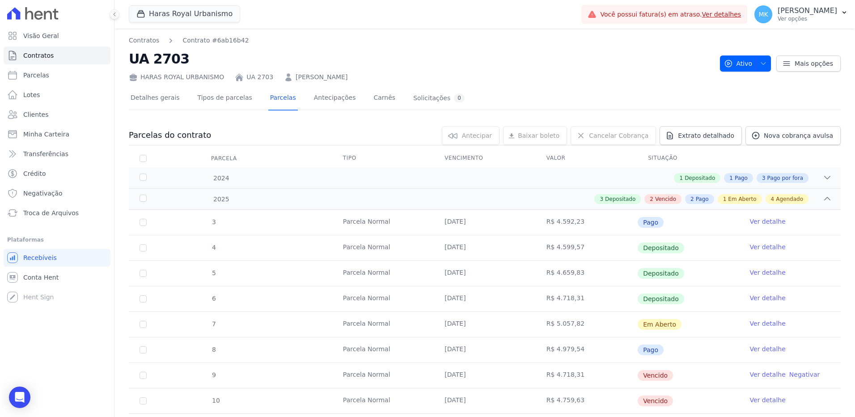
click at [750, 322] on link "Ver detalhe" at bounding box center [768, 323] width 36 height 9
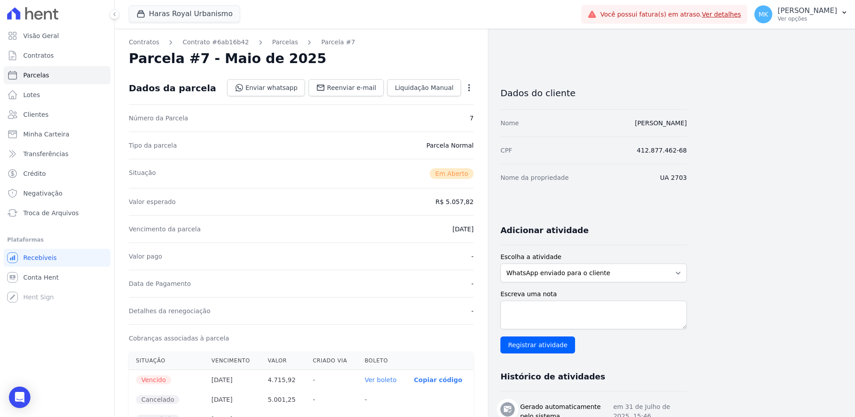
click at [468, 90] on icon "button" at bounding box center [469, 87] width 9 height 9
click at [329, 147] on div "Tipo da parcela Parcela Normal" at bounding box center [301, 144] width 345 height 27
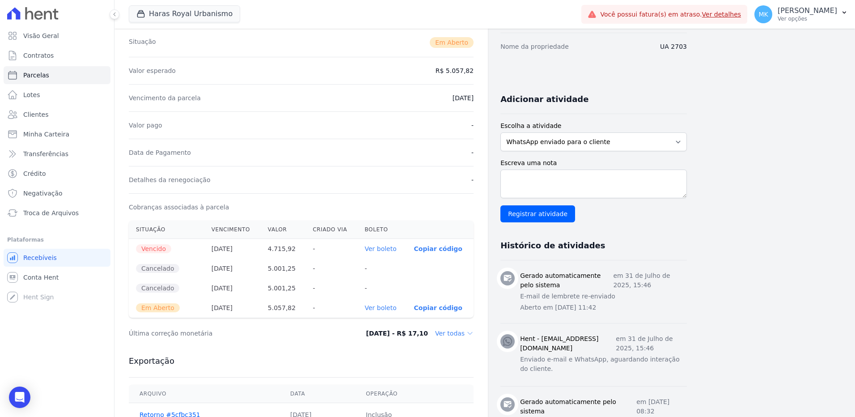
scroll to position [134, 0]
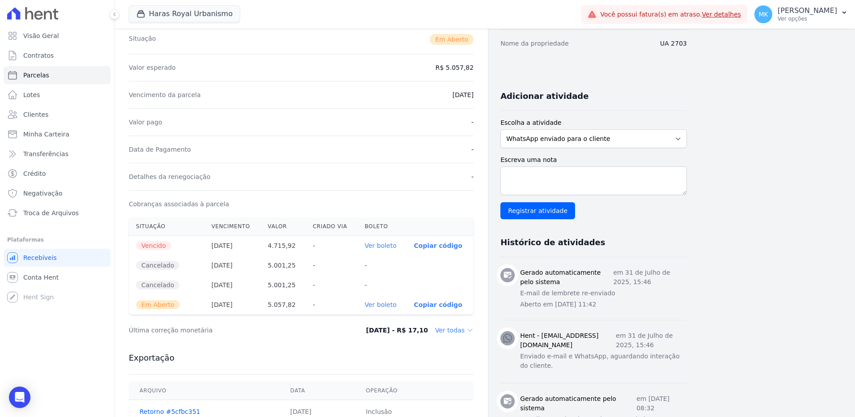
click at [393, 303] on link "Ver boleto" at bounding box center [381, 304] width 32 height 7
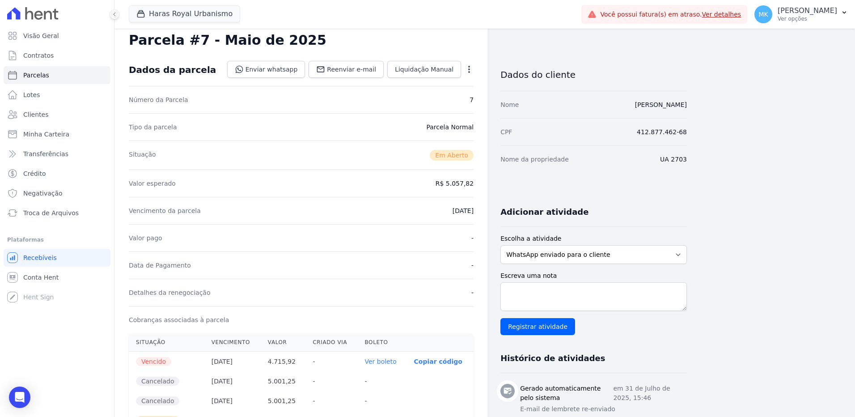
scroll to position [0, 0]
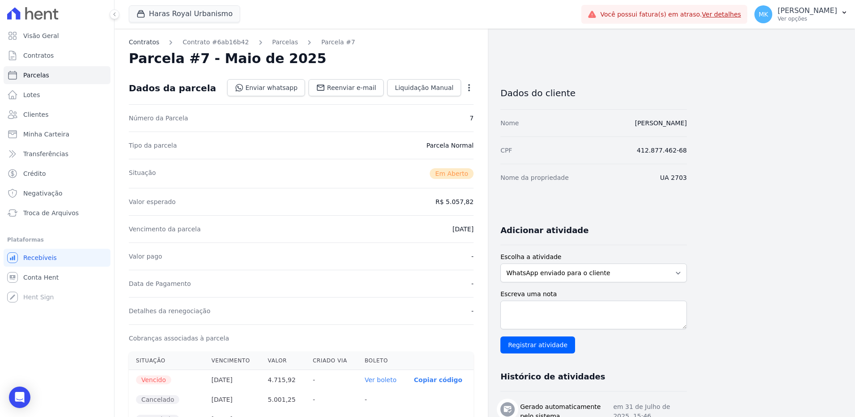
click at [152, 42] on link "Contratos" at bounding box center [144, 42] width 30 height 9
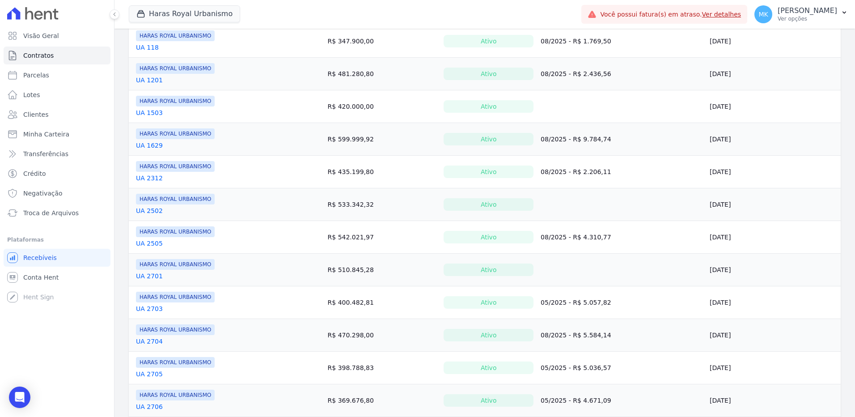
scroll to position [268, 0]
click at [157, 307] on link "UA 2703" at bounding box center [149, 307] width 27 height 9
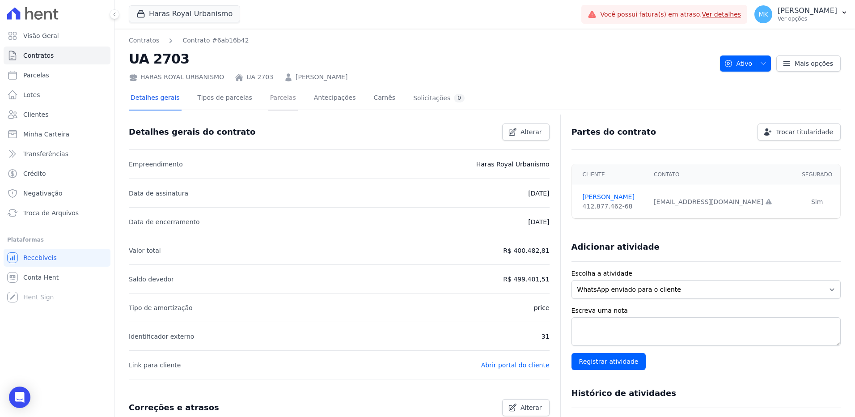
click at [273, 97] on link "Parcelas" at bounding box center [283, 99] width 30 height 24
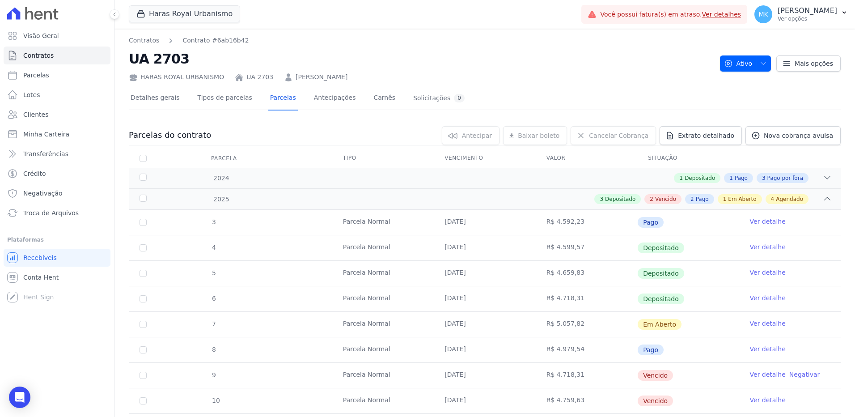
click at [759, 321] on link "Ver detalhe" at bounding box center [768, 323] width 36 height 9
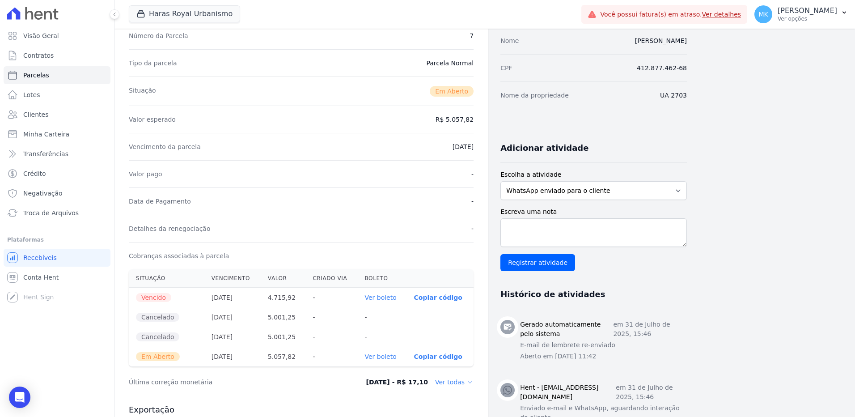
scroll to position [89, 0]
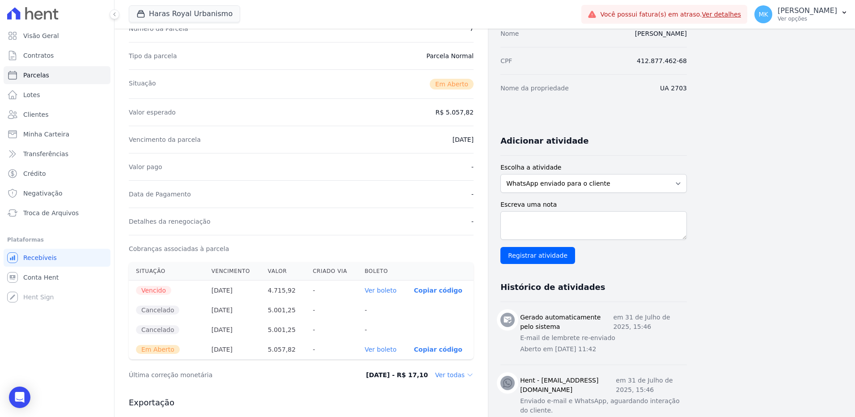
click at [388, 349] on link "Ver boleto" at bounding box center [381, 349] width 32 height 7
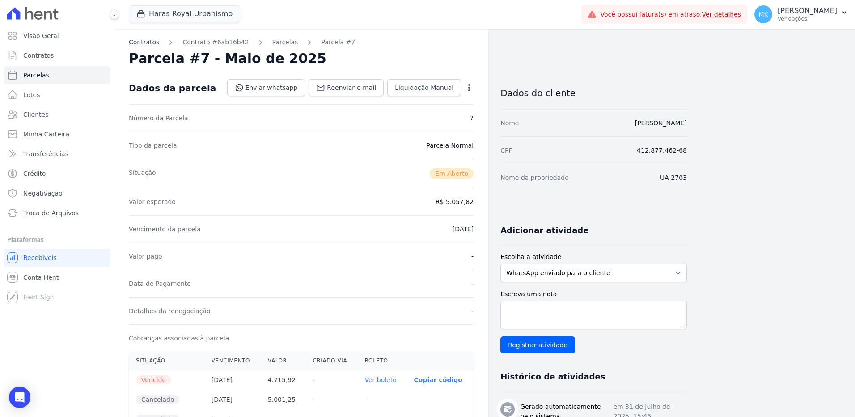
click at [136, 41] on link "Contratos" at bounding box center [144, 42] width 30 height 9
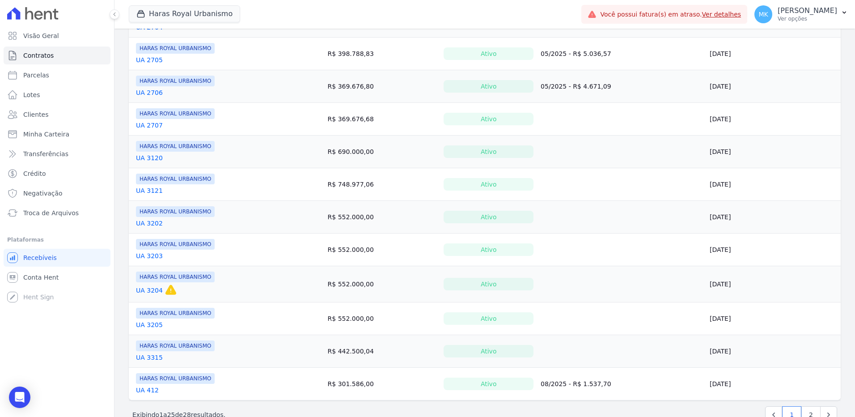
scroll to position [559, 0]
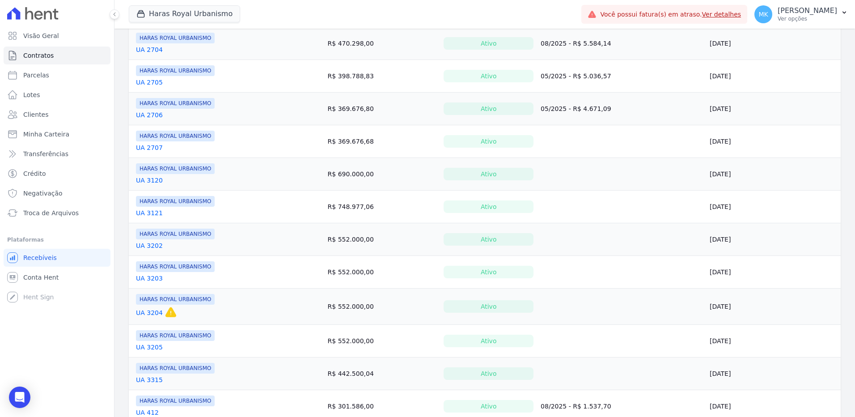
click at [153, 82] on link "UA 2705" at bounding box center [149, 82] width 27 height 9
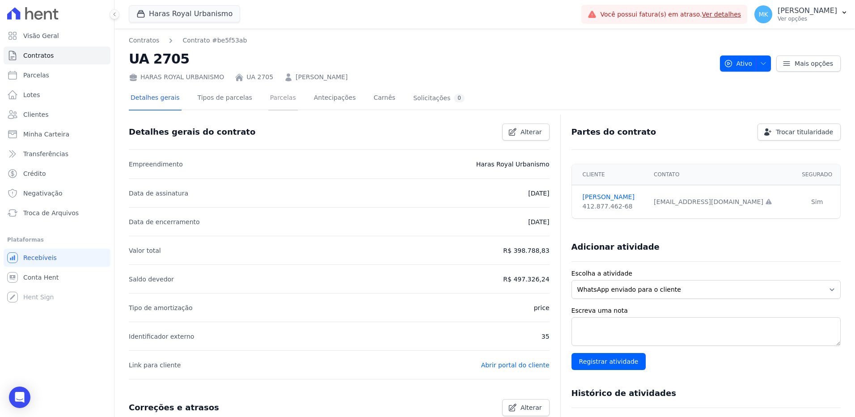
click at [270, 98] on link "Parcelas" at bounding box center [283, 99] width 30 height 24
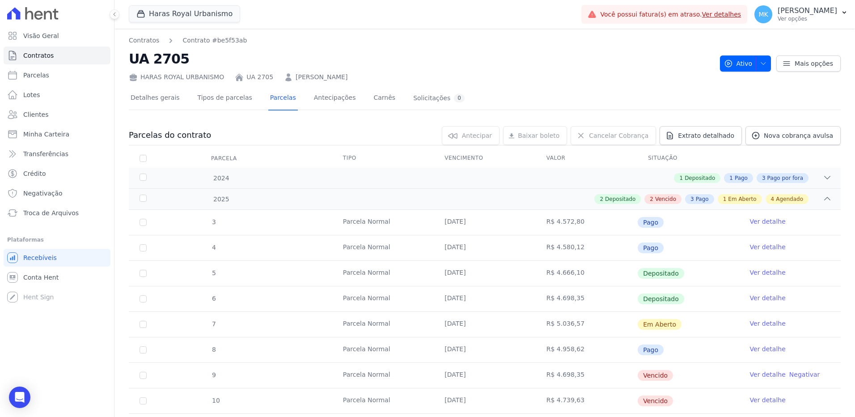
click at [758, 323] on link "Ver detalhe" at bounding box center [768, 323] width 36 height 9
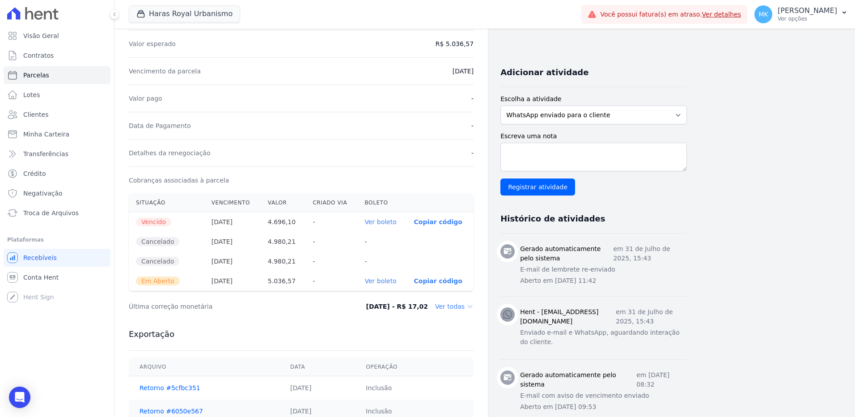
scroll to position [179, 0]
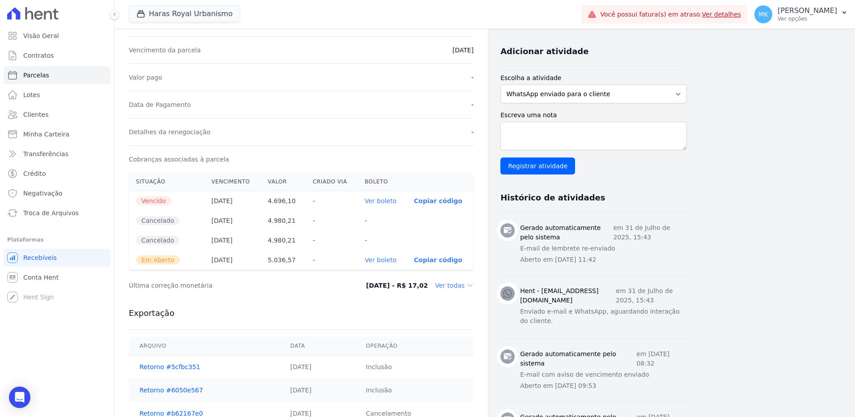
click at [382, 260] on link "Ver boleto" at bounding box center [381, 259] width 32 height 7
